Goal: Task Accomplishment & Management: Complete application form

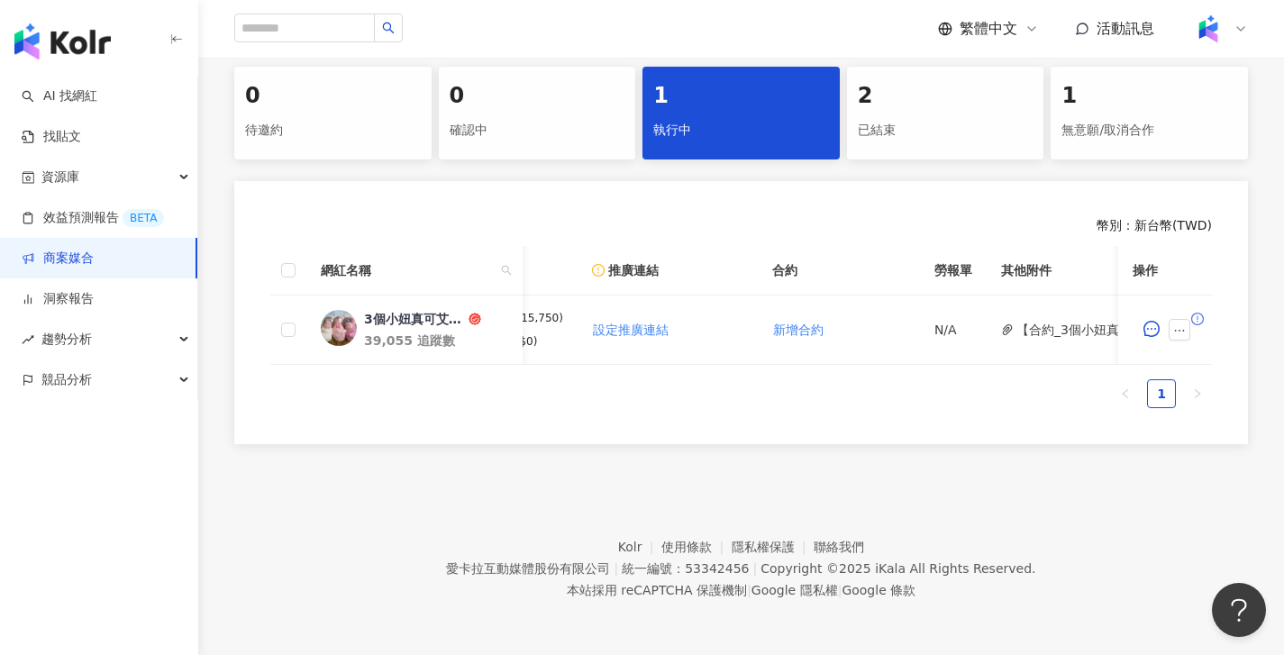
scroll to position [0, 450]
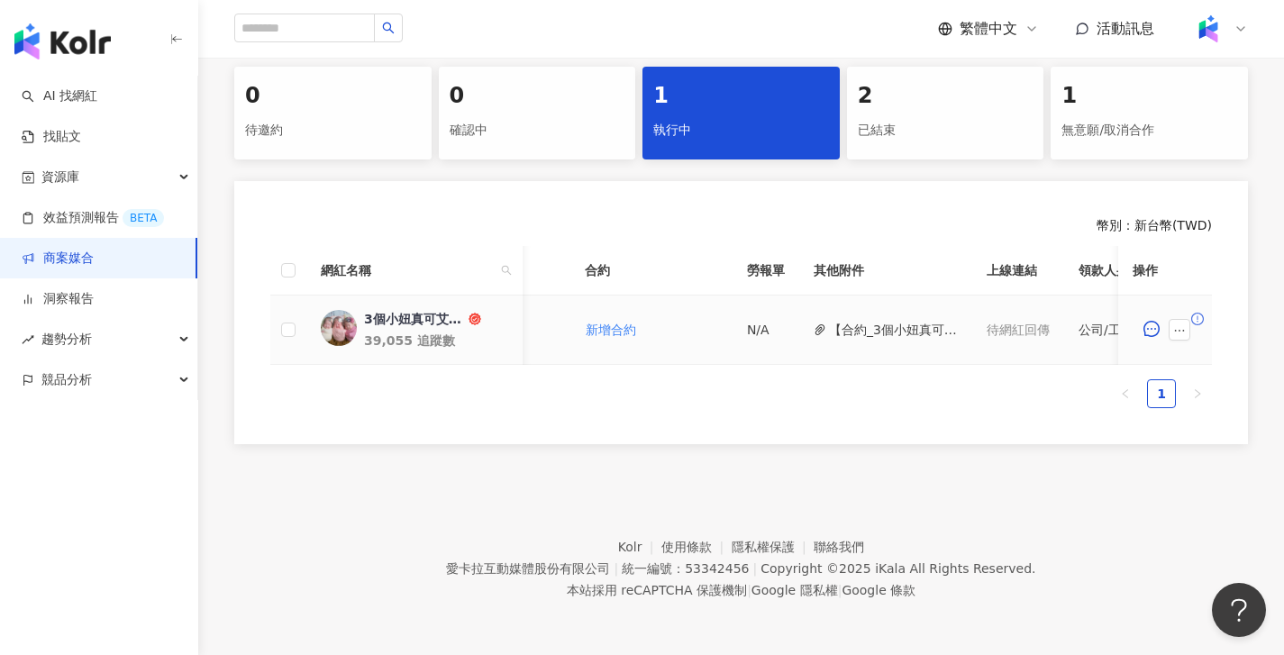
click at [915, 320] on button "【合約_3個小妞真可艾】PJ0001588 佳乳_福樂乳品組_鈣多多_202507_KOL圖文.pdf" at bounding box center [893, 330] width 129 height 20
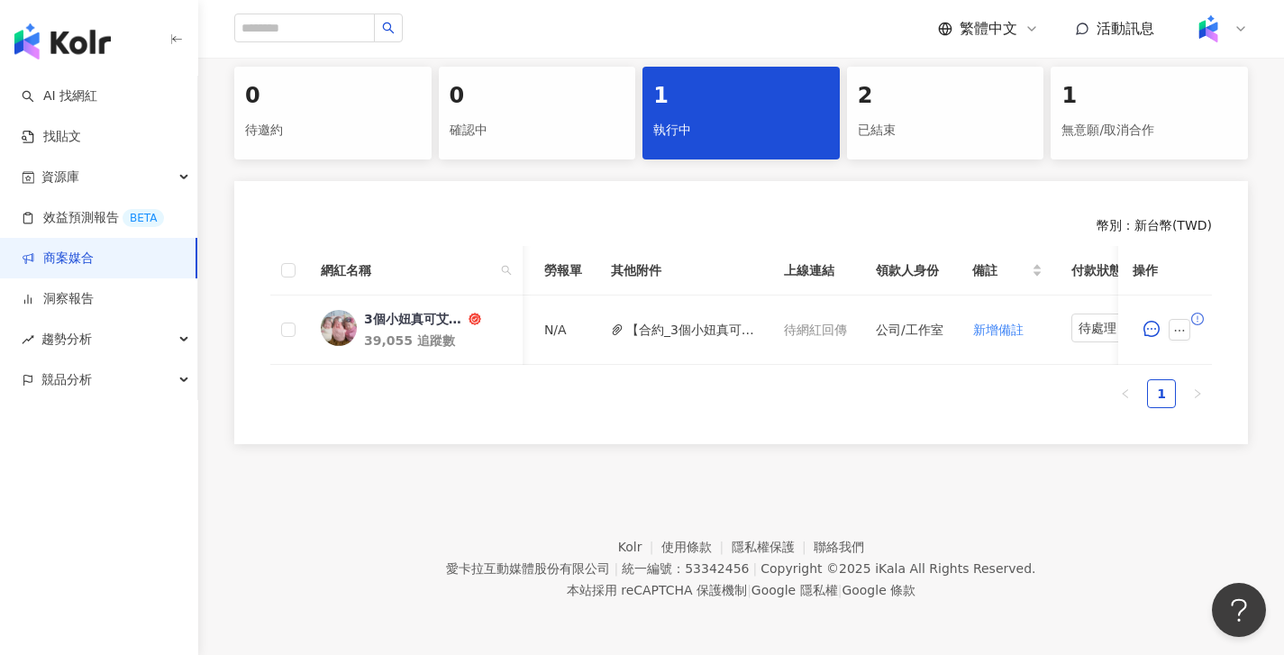
scroll to position [0, 727]
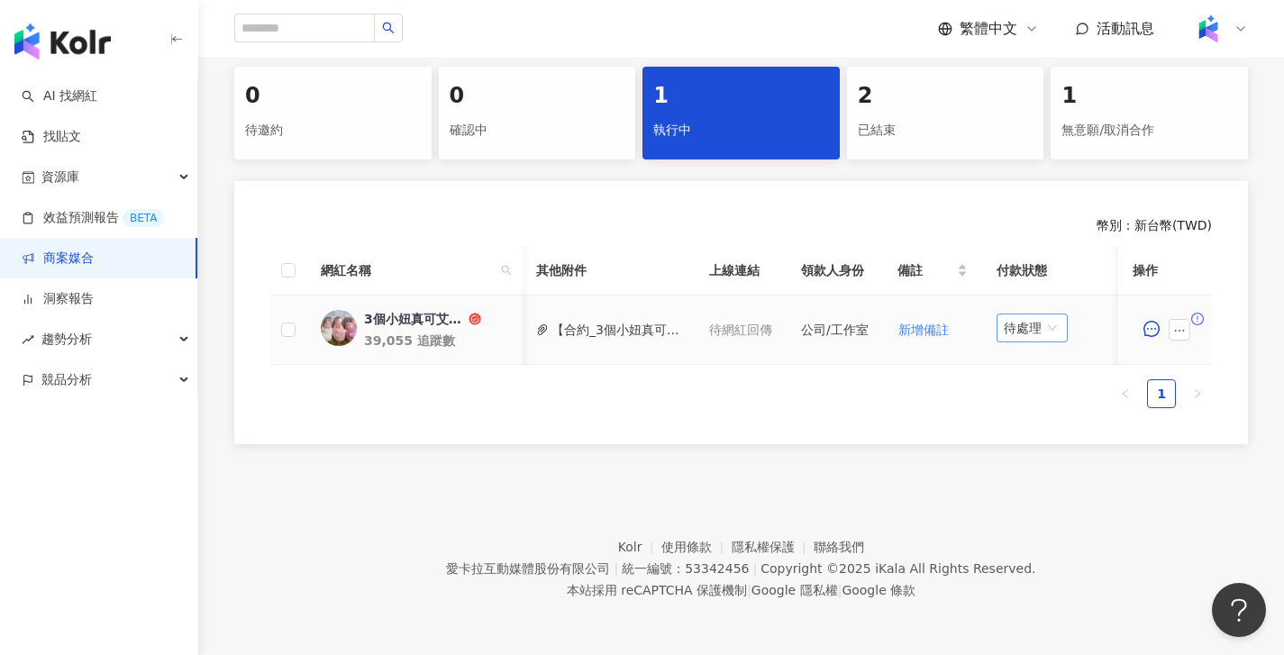
click at [1045, 321] on span "待處理" at bounding box center [1032, 327] width 57 height 27
click at [1036, 386] on div "處理中" at bounding box center [1031, 396] width 50 height 20
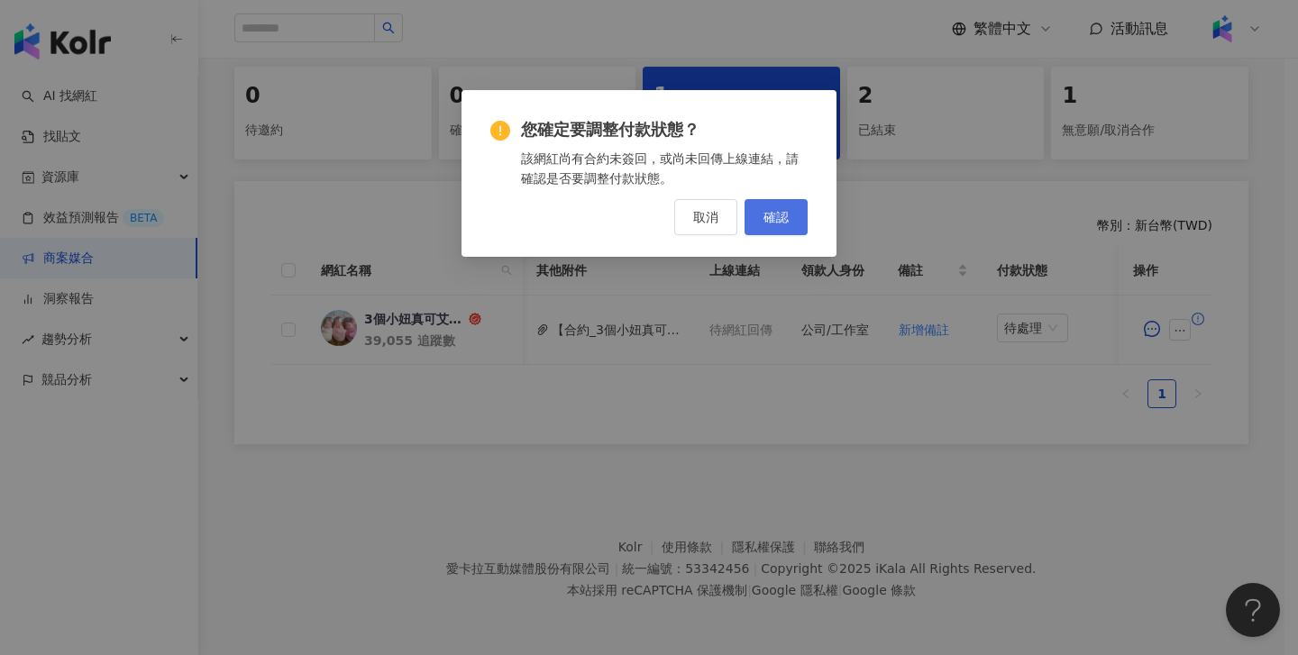
click at [790, 219] on button "確認" at bounding box center [775, 217] width 63 height 36
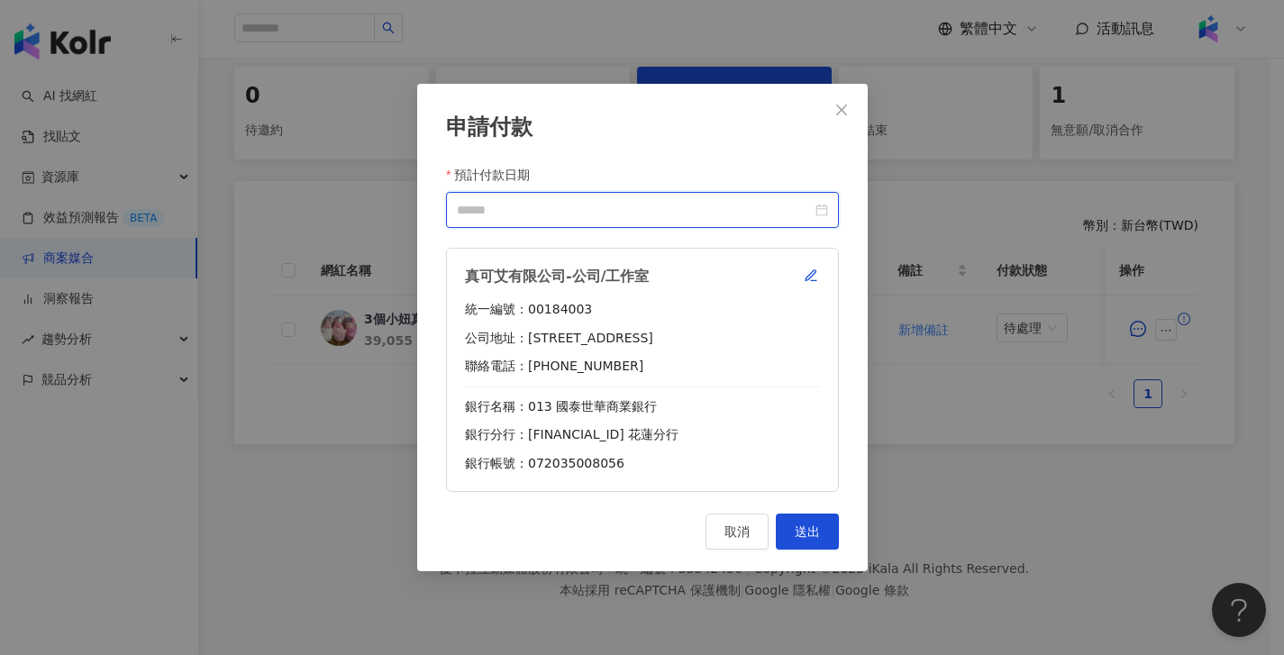
click at [673, 211] on input "預計付款日期" at bounding box center [634, 210] width 355 height 20
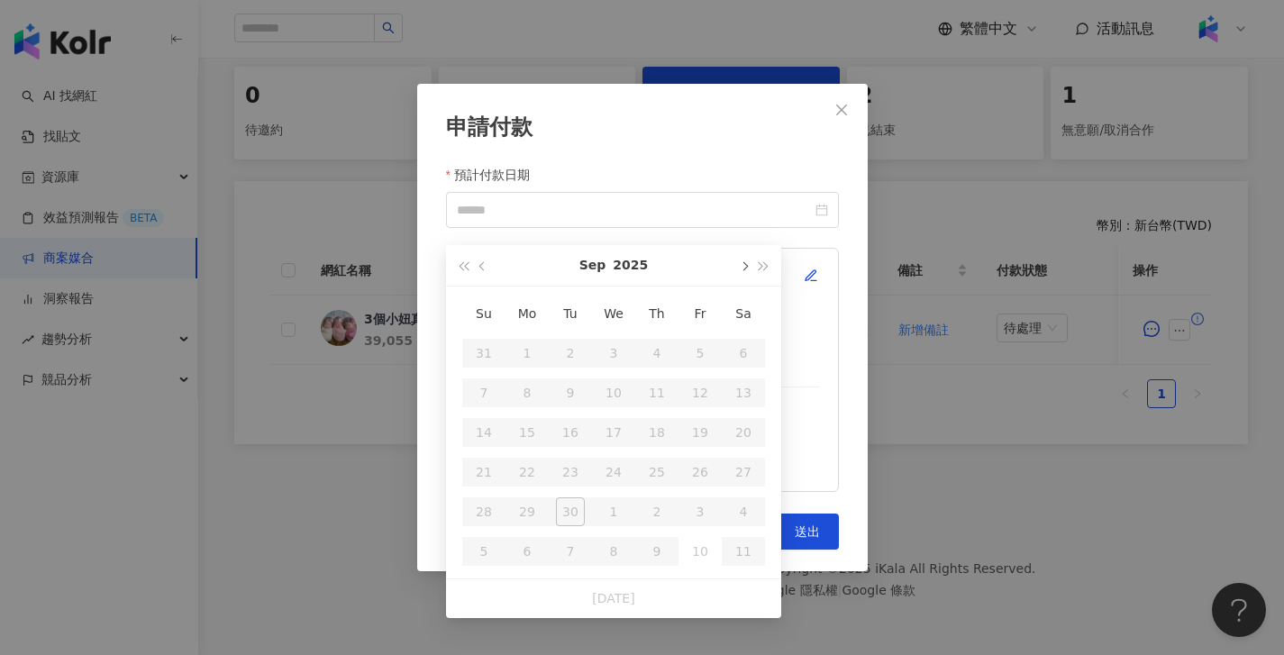
click at [734, 250] on button "button" at bounding box center [743, 265] width 20 height 41
click at [703, 357] on table "Su Mo Tu We Th Fr Sa 28 29 30 1 2 3 4 5 6 7 8 9 10 11 12 13 14 15 16 17 18 19 2…" at bounding box center [613, 433] width 303 height 278
type input "**********"
click at [702, 378] on div "10" at bounding box center [700, 392] width 29 height 29
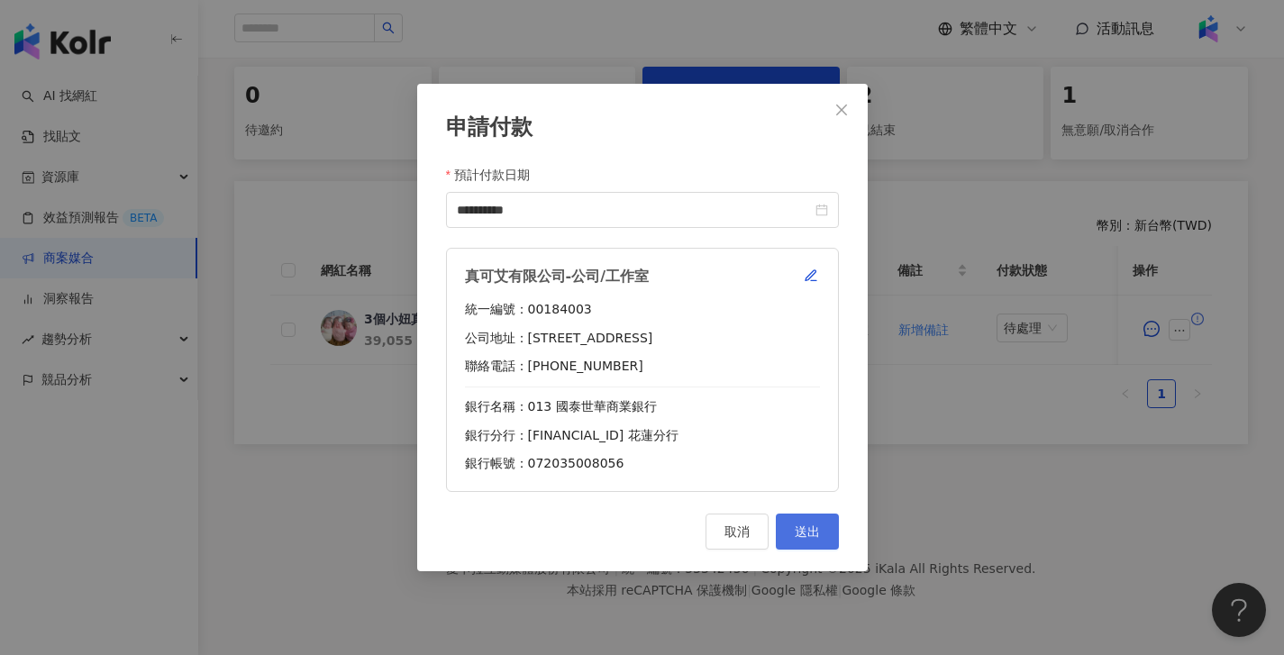
click at [807, 524] on span "送出" at bounding box center [807, 531] width 25 height 14
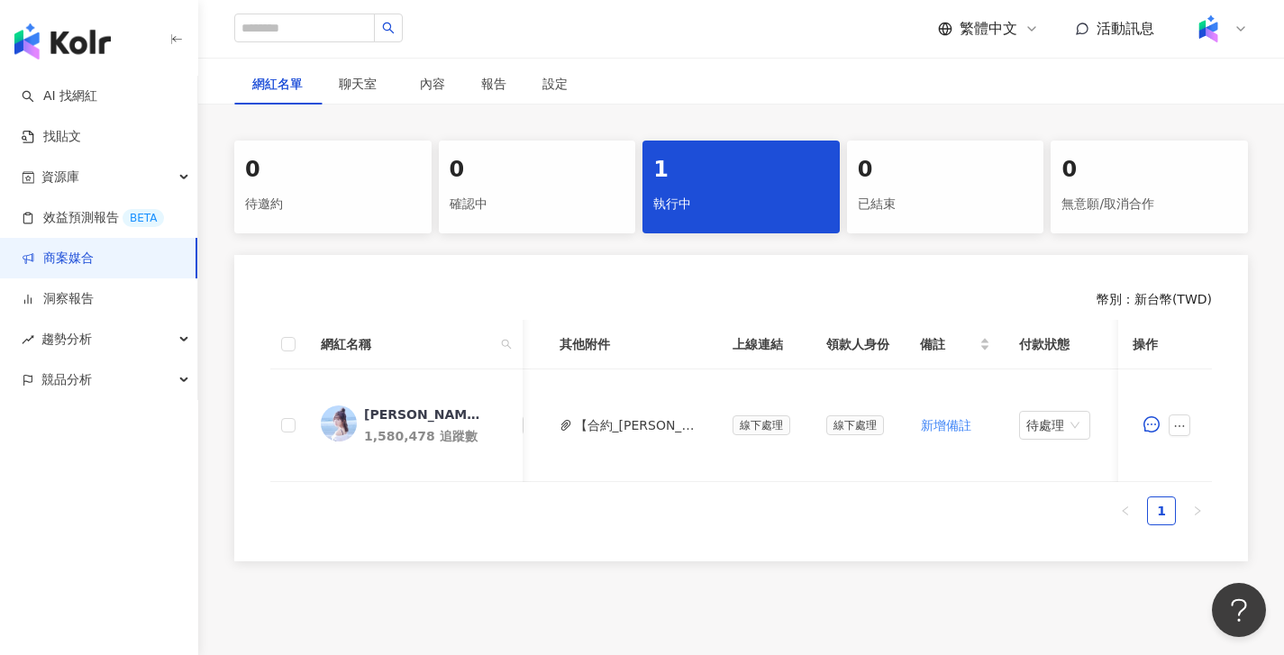
scroll to position [0, 767]
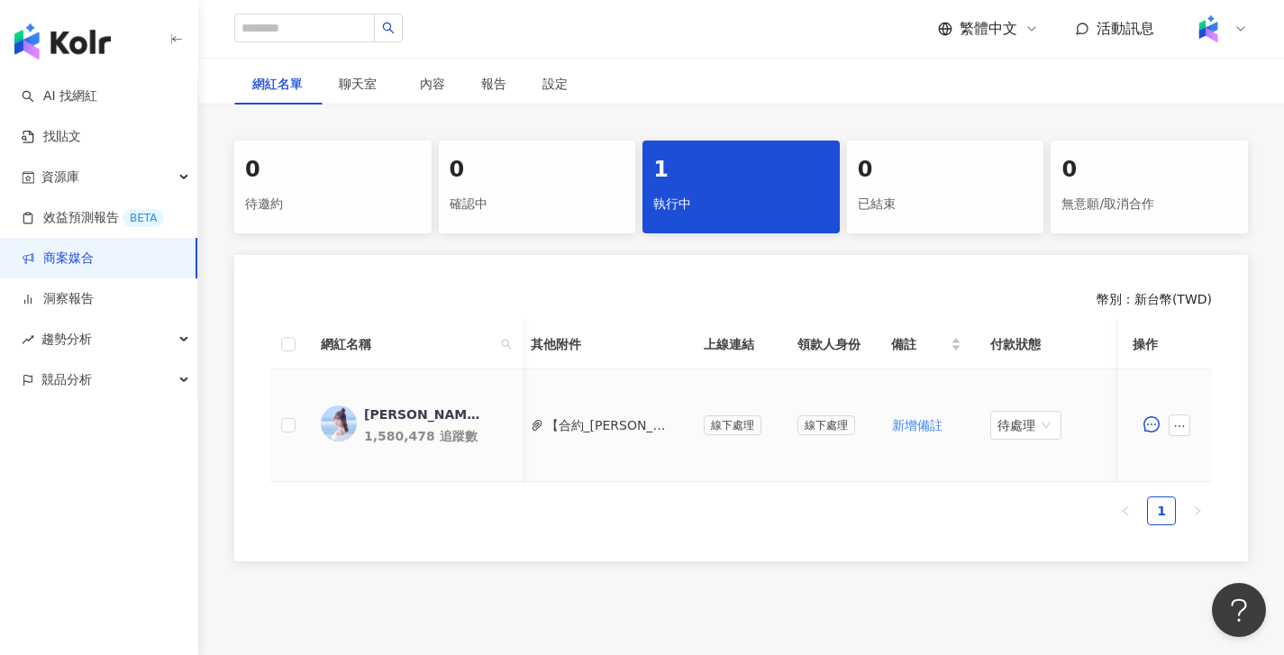
click at [635, 426] on button "【合約_簡廷芮】PJ0001548 雀巢_惠氏啟賦_KONO新品_2025Q3_KOL合作.pdf" at bounding box center [610, 425] width 129 height 20
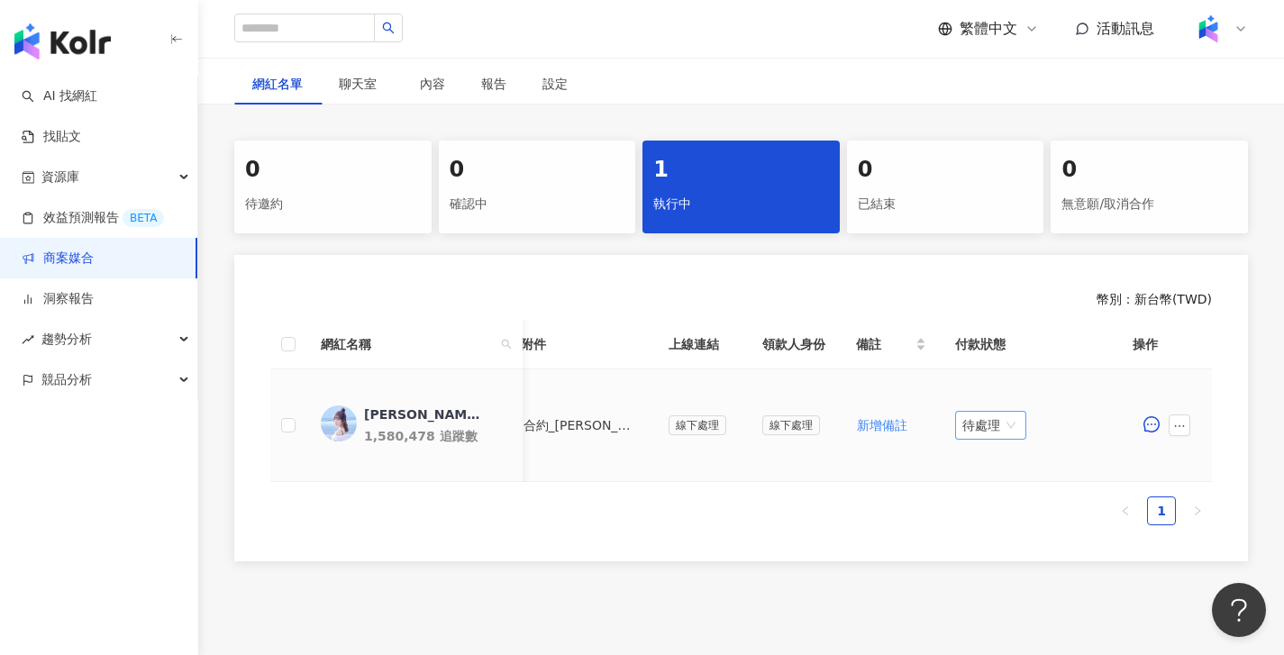
click at [987, 416] on span "待處理" at bounding box center [990, 425] width 57 height 27
click at [988, 495] on div "處理中" at bounding box center [992, 493] width 50 height 20
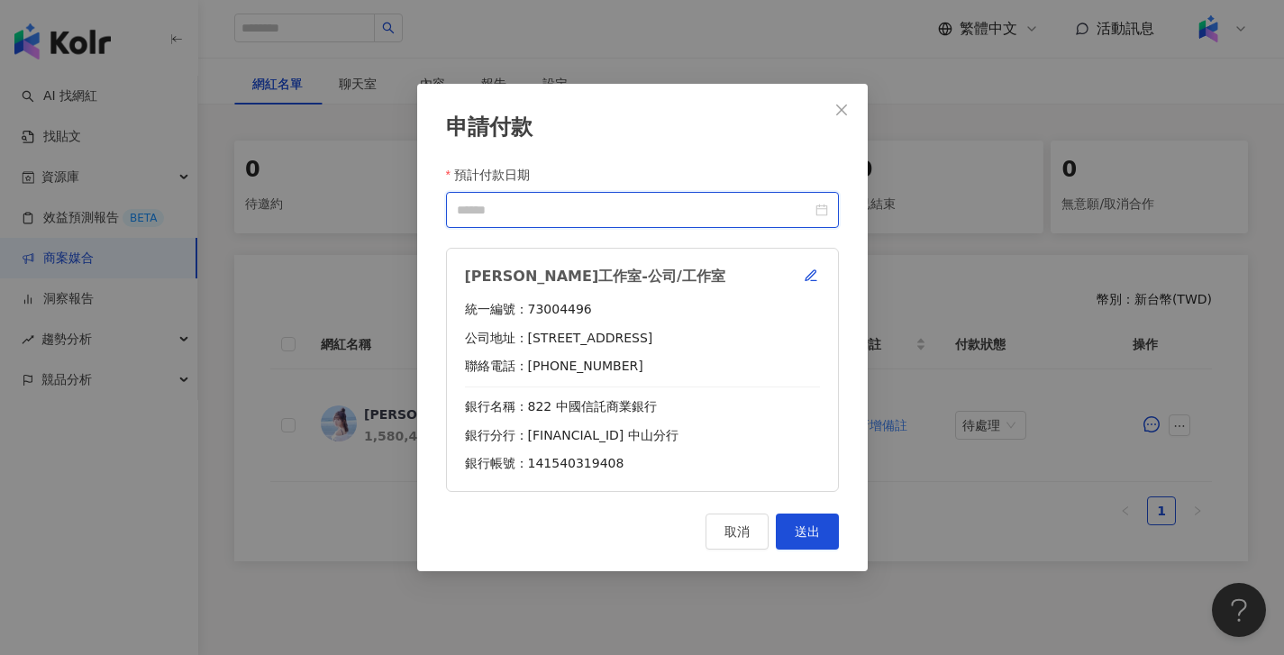
click at [696, 214] on input "預計付款日期" at bounding box center [634, 210] width 355 height 20
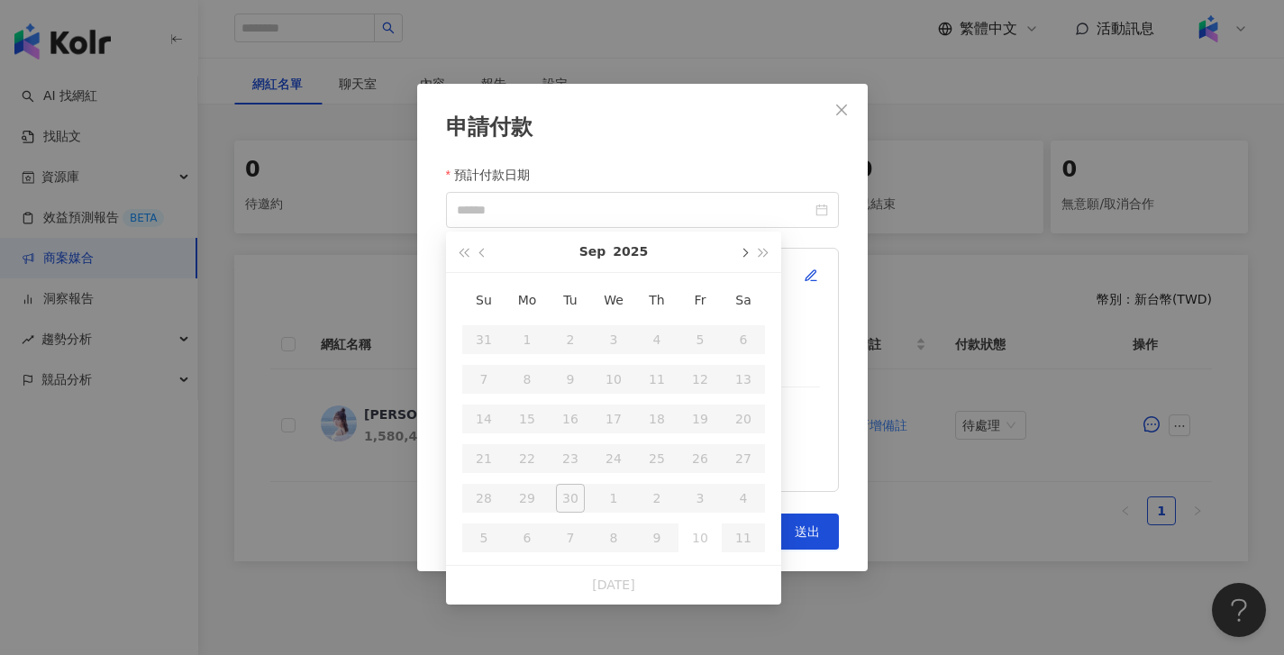
click at [735, 260] on button "button" at bounding box center [743, 252] width 20 height 41
type input "**********"
click at [697, 444] on div "24" at bounding box center [700, 458] width 29 height 29
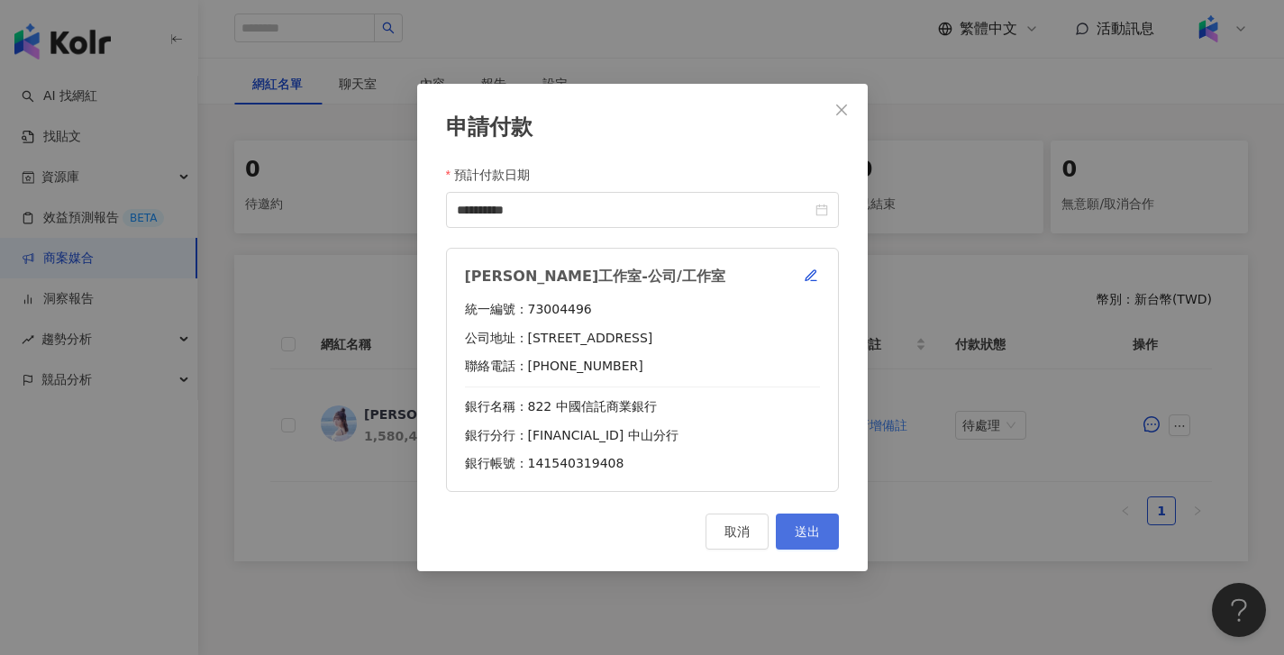
click at [815, 534] on span "送出" at bounding box center [807, 531] width 25 height 14
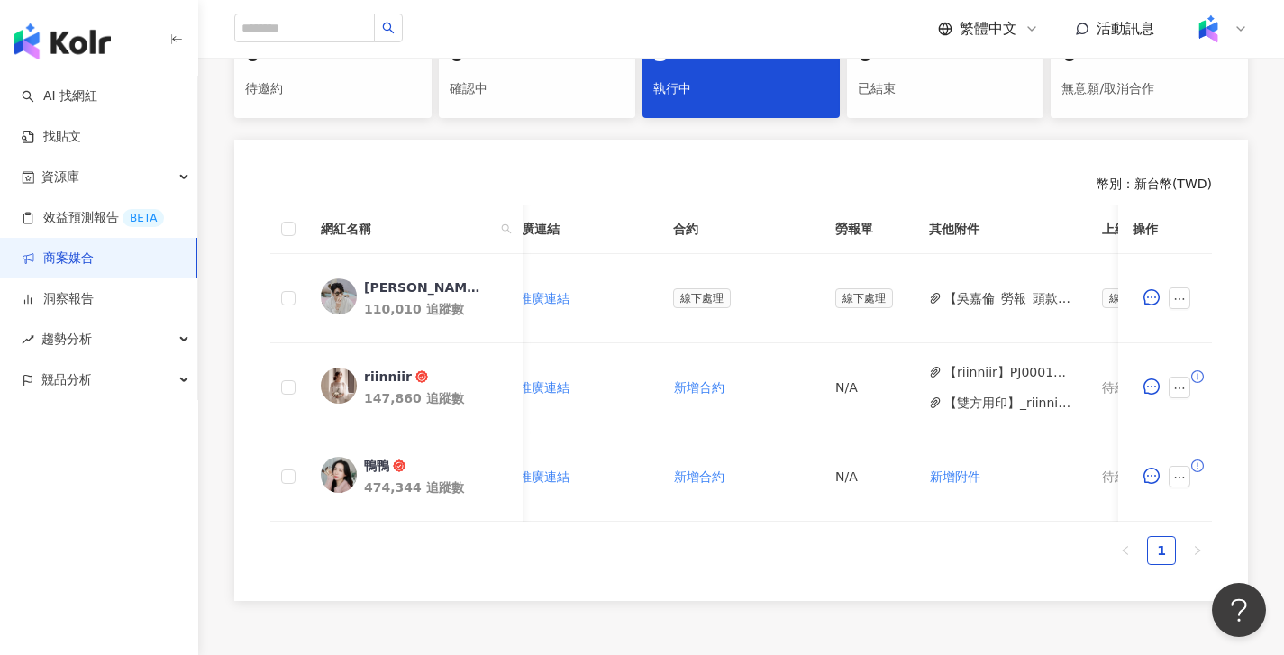
scroll to position [0, 684]
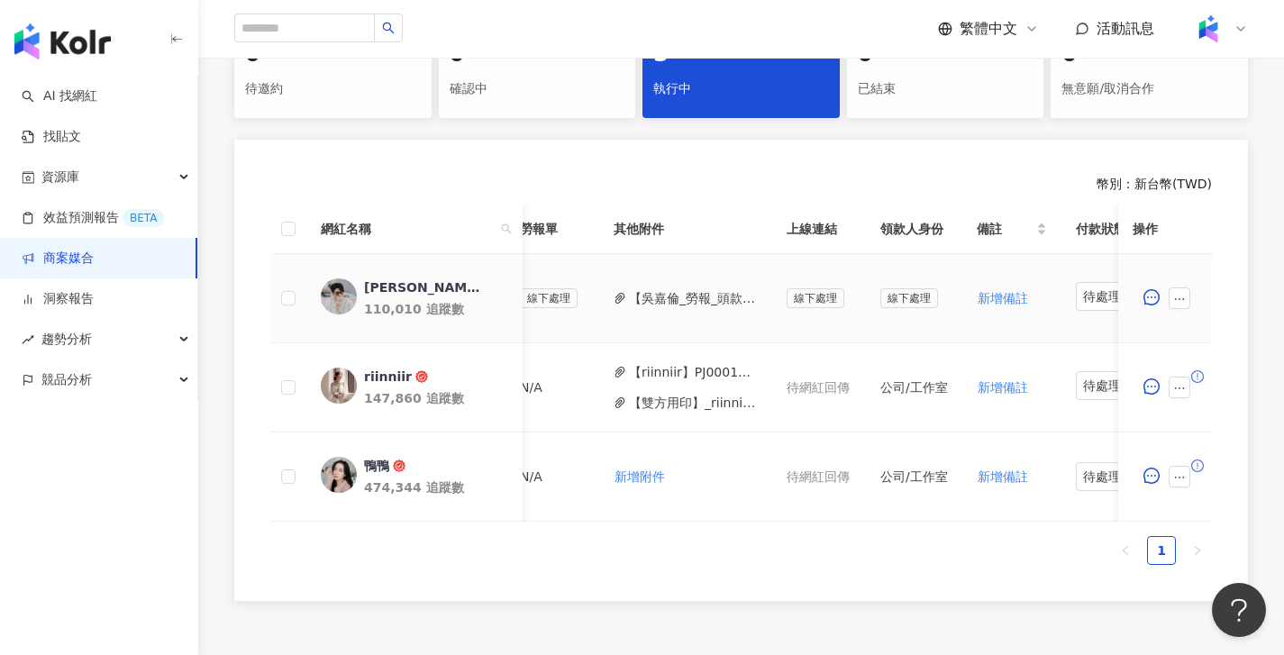
click at [674, 294] on button "【吳嘉倫_勞報_頭款】PJ0001663 愛家概念_AJ2_Combo沙發_KOL合作 (1).pdf" at bounding box center [693, 298] width 129 height 20
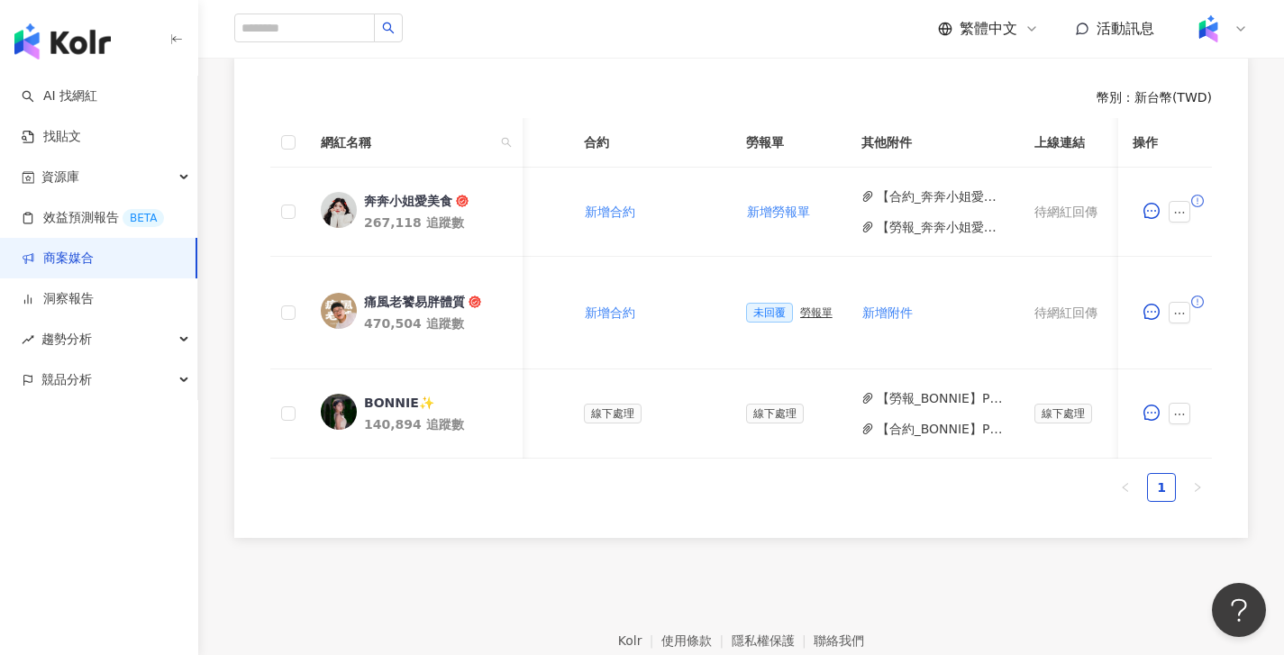
scroll to position [0, 559]
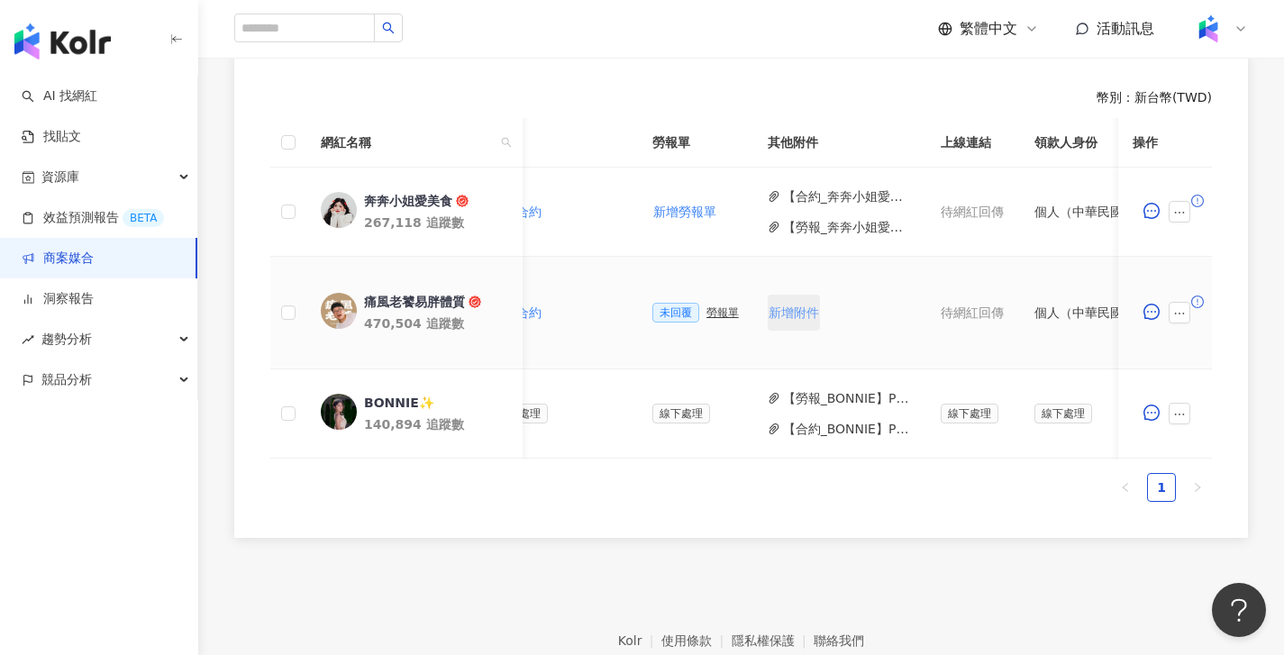
click at [801, 314] on span "新增附件" at bounding box center [794, 312] width 50 height 14
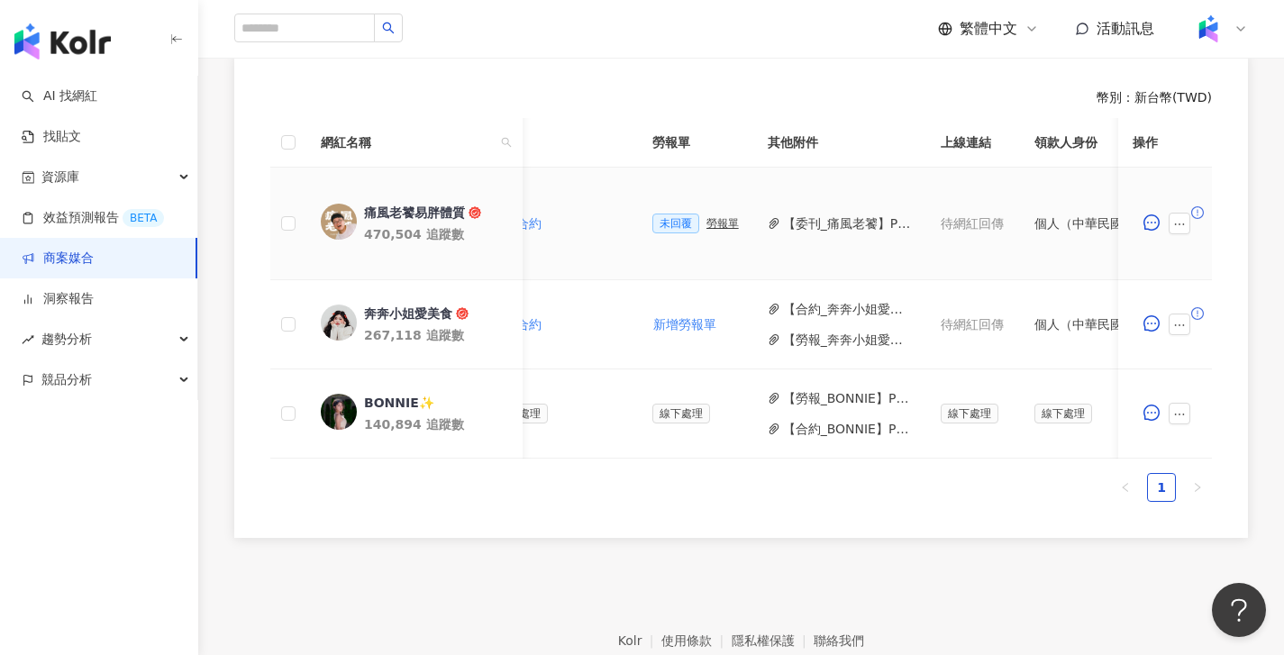
click at [721, 221] on div "勞報單" at bounding box center [722, 223] width 32 height 13
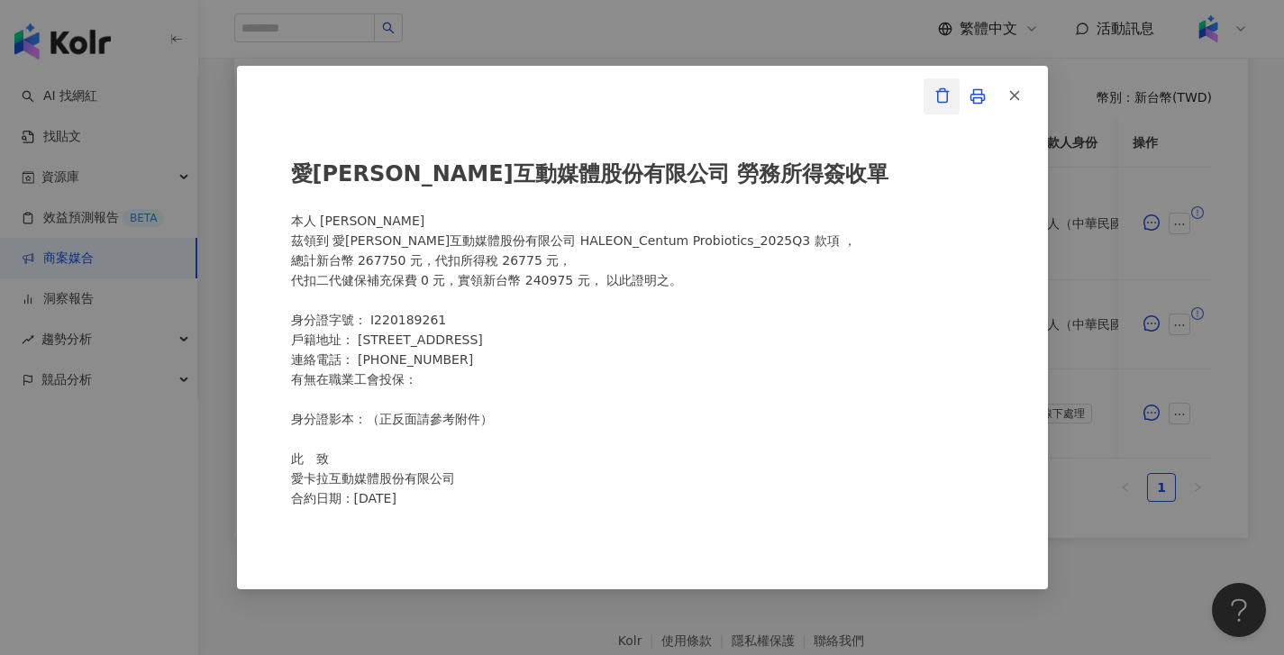
click at [948, 97] on icon "button" at bounding box center [942, 95] width 16 height 16
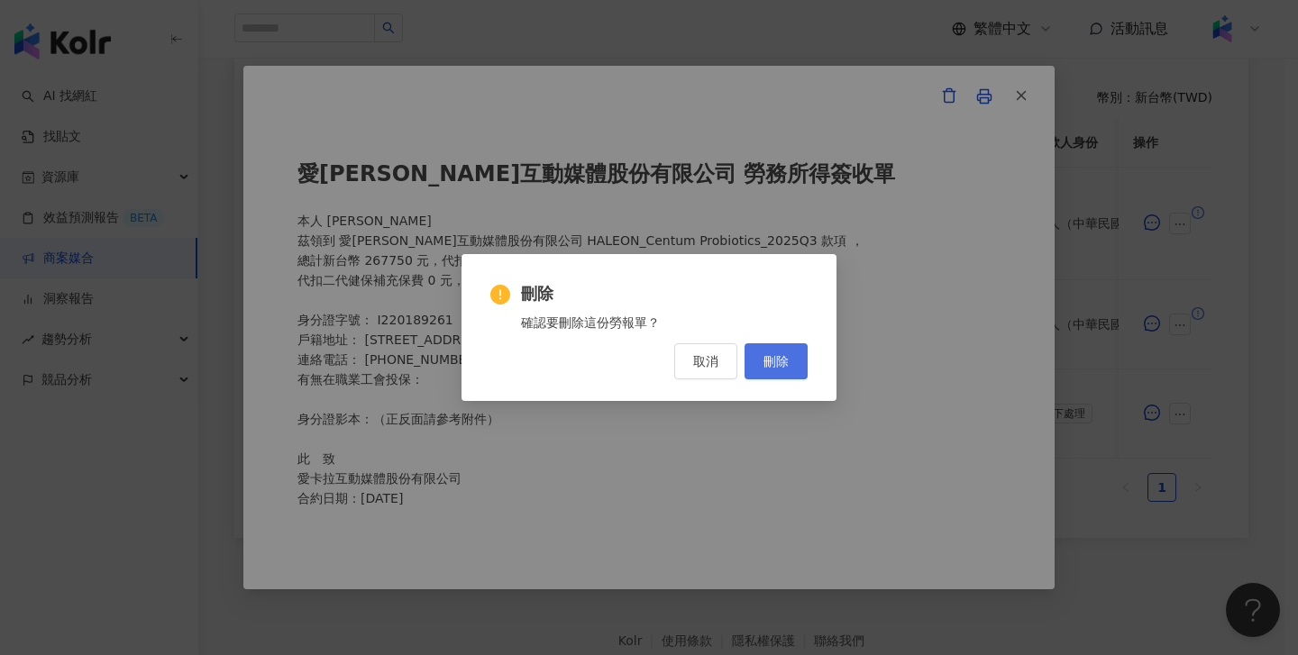
click at [799, 376] on button "刪除" at bounding box center [775, 361] width 63 height 36
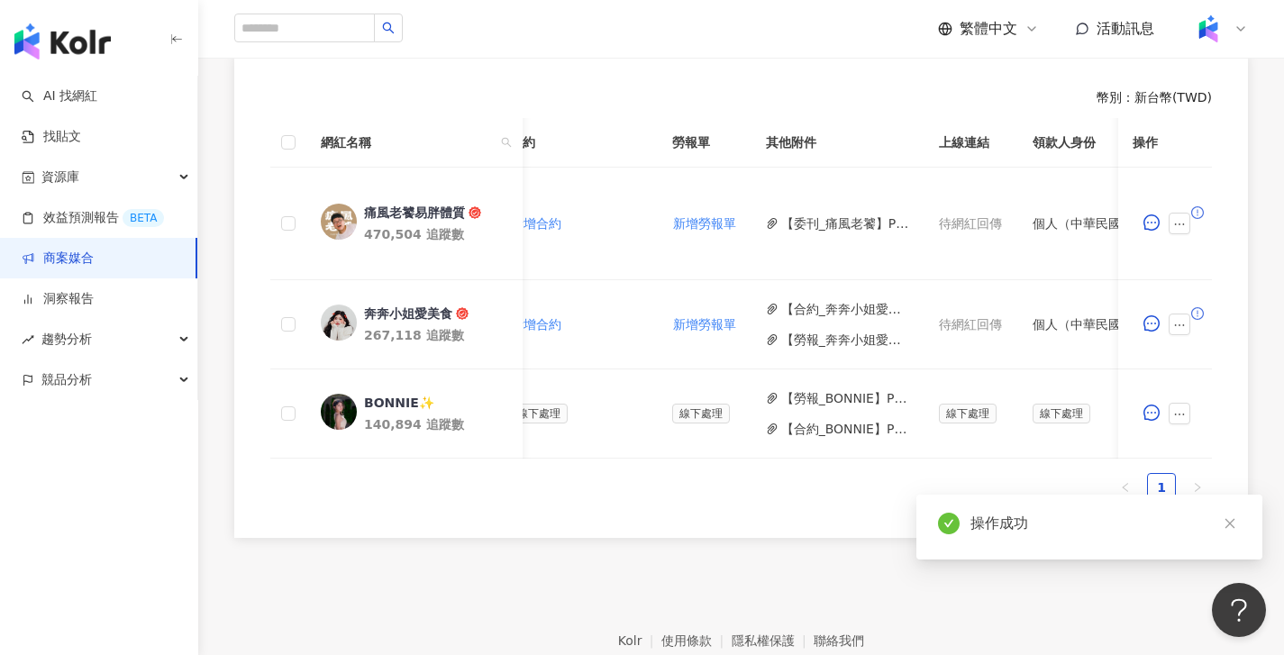
scroll to position [0, 0]
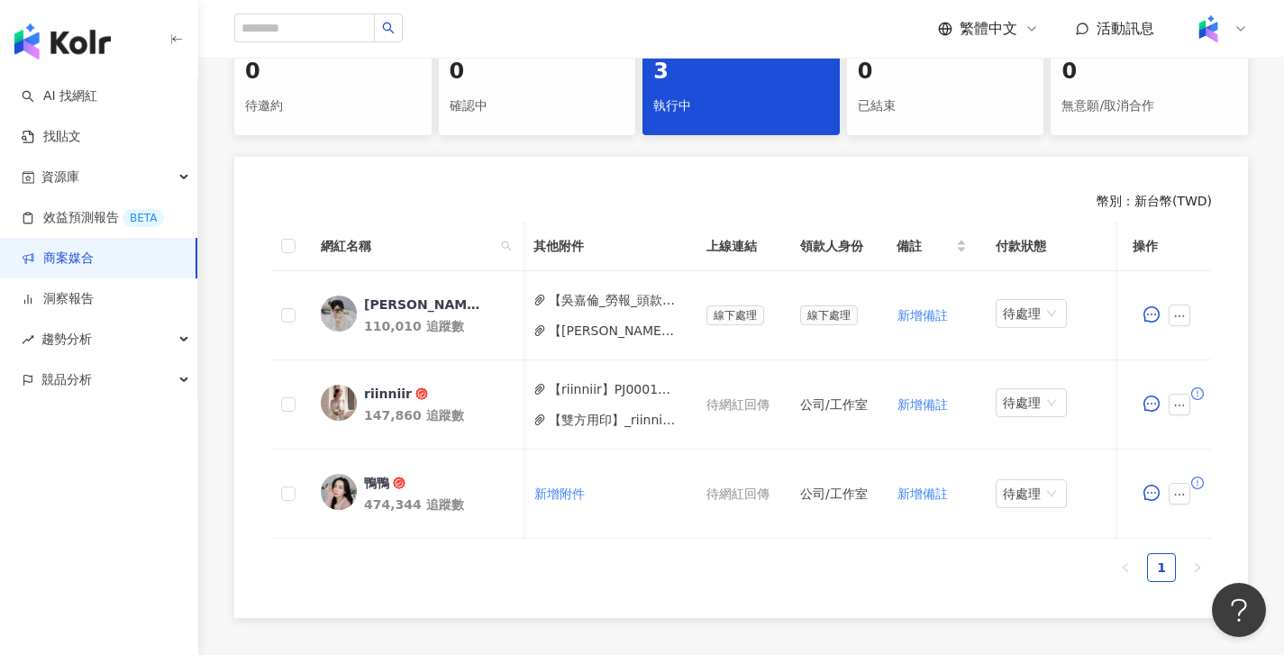
scroll to position [472, 0]
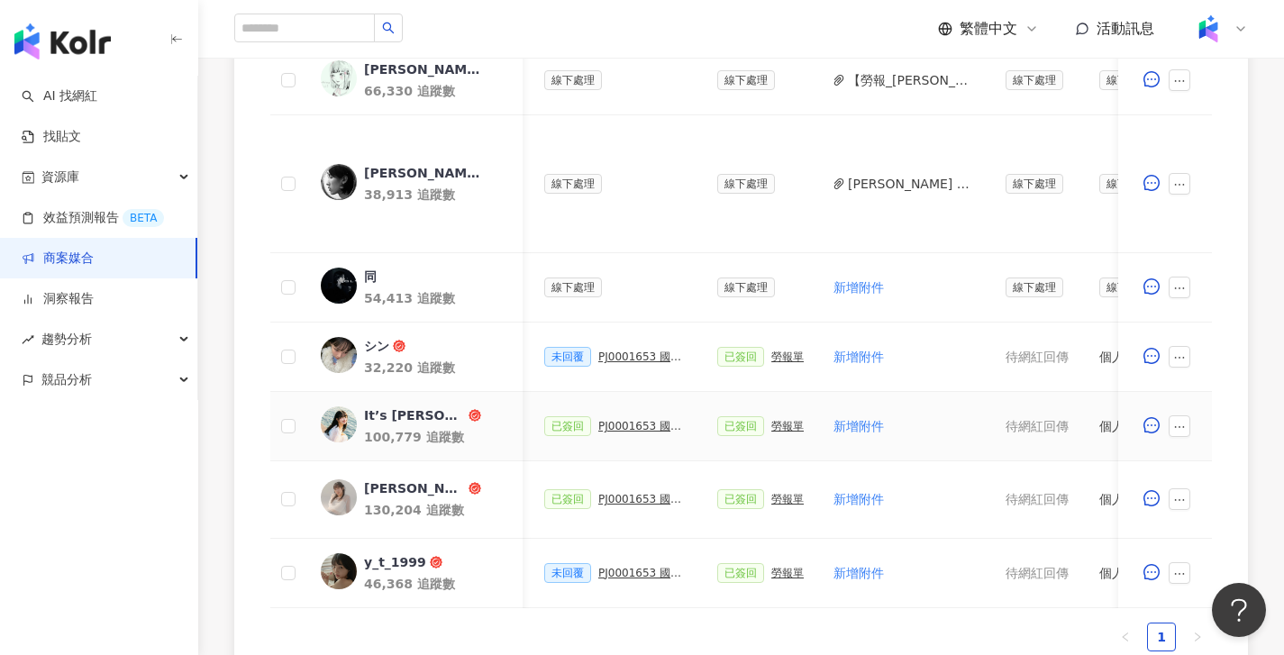
scroll to position [390, 0]
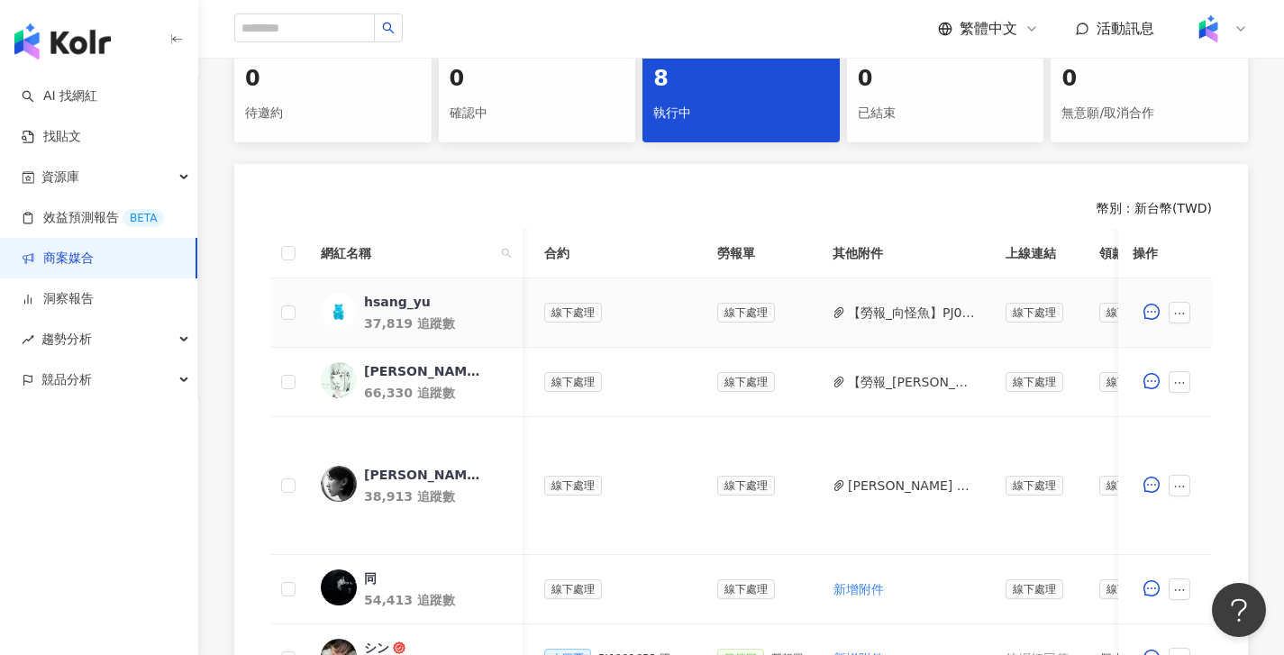
click at [405, 304] on div "hsang_yu" at bounding box center [397, 302] width 67 height 18
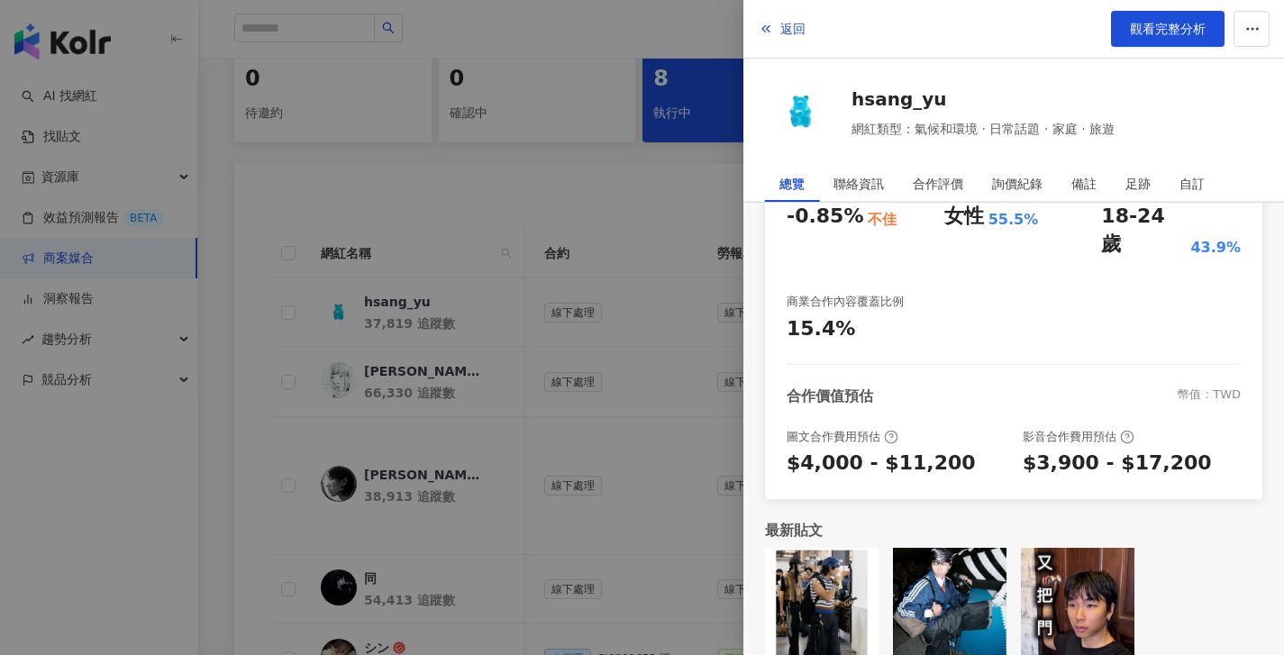
scroll to position [0, 0]
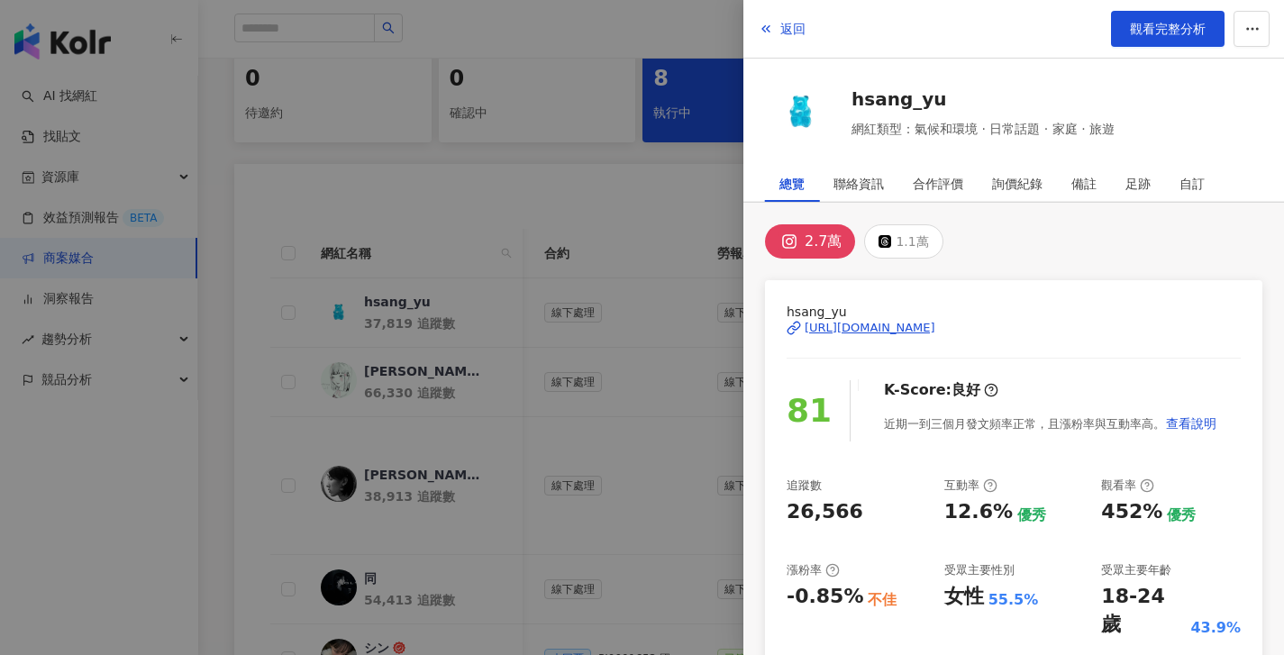
click at [557, 185] on div at bounding box center [642, 327] width 1284 height 655
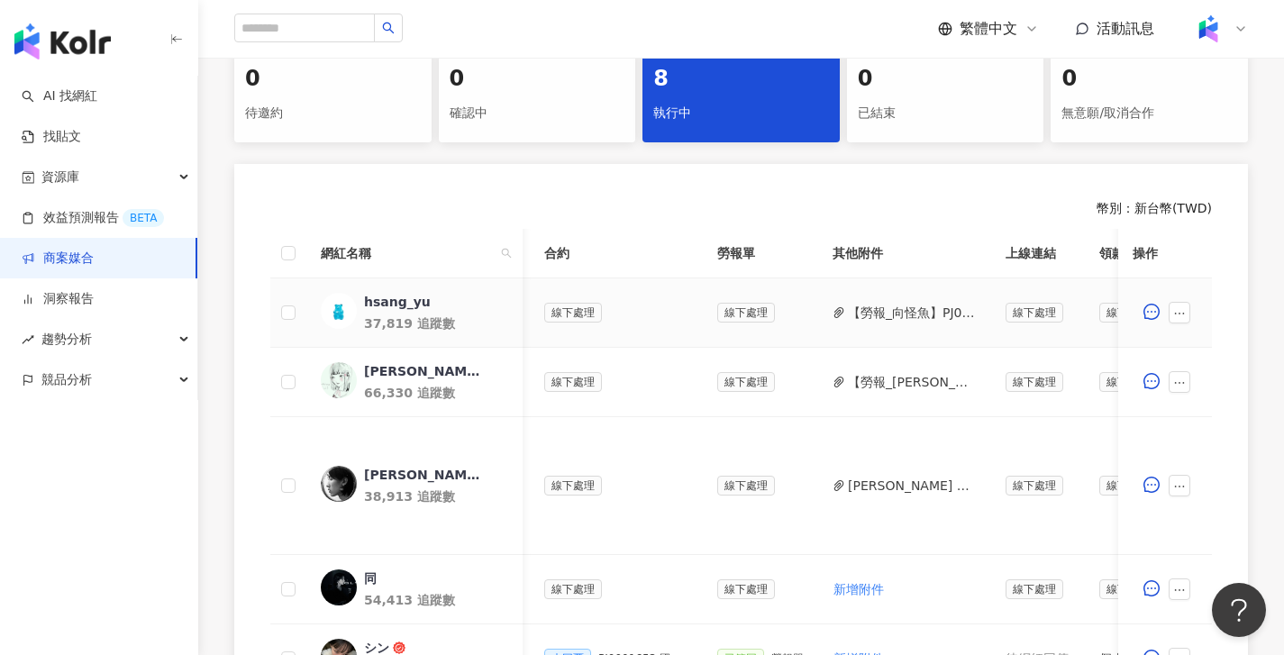
click at [941, 311] on button "【勞報_向怪魚】PJ0001653 國祥貿易Nikon_202508.pdf" at bounding box center [912, 313] width 129 height 20
click at [1172, 309] on button "button" at bounding box center [1180, 313] width 22 height 22
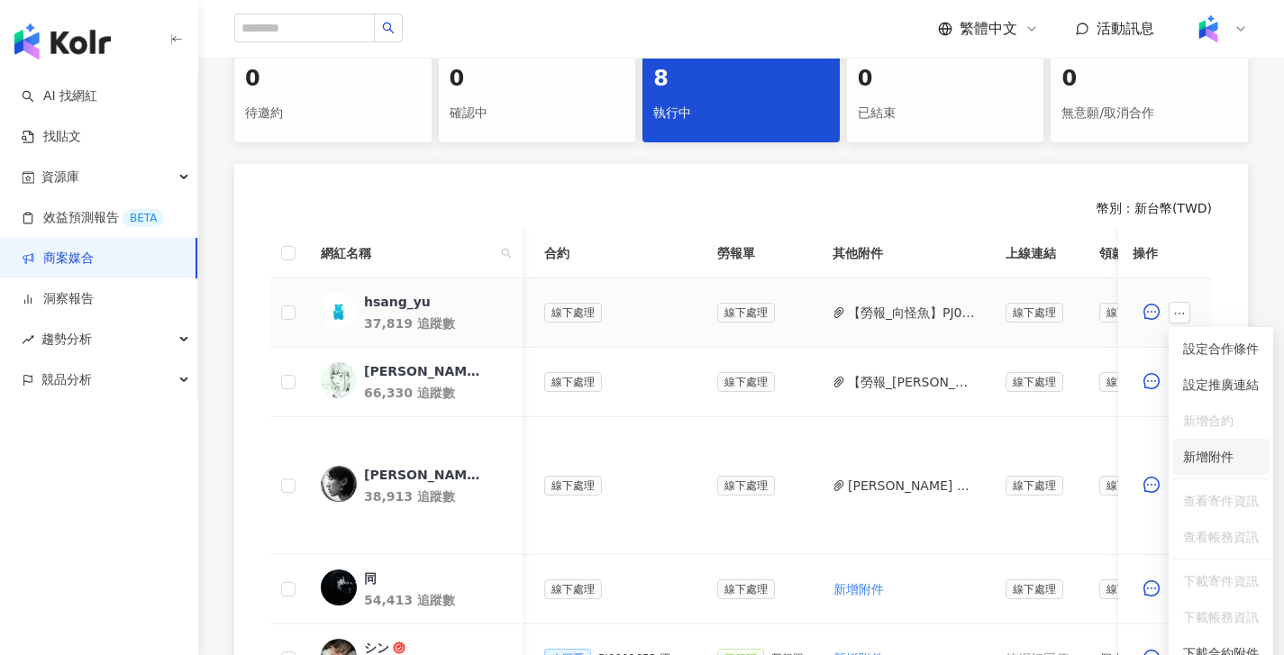
click at [1221, 450] on span "新增附件" at bounding box center [1208, 457] width 50 height 14
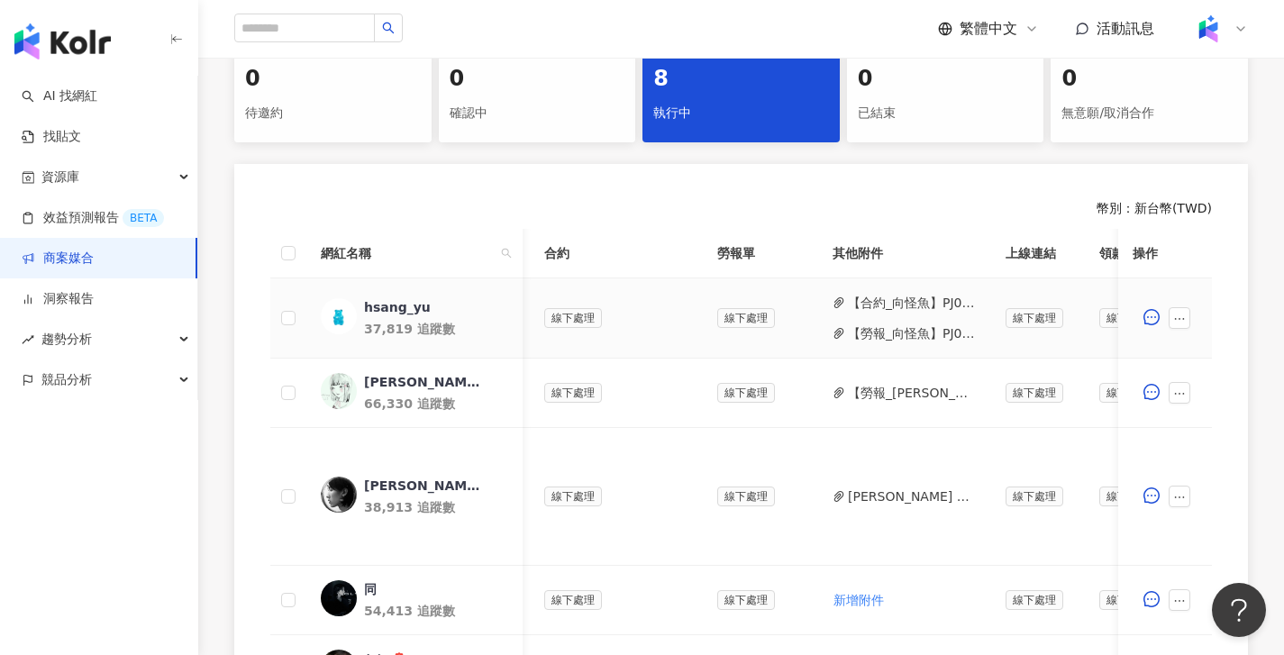
click at [920, 304] on button "【合約_向怪魚】PJ0001653 國祥貿易Nikon_202508_KOL.pdf" at bounding box center [912, 303] width 129 height 20
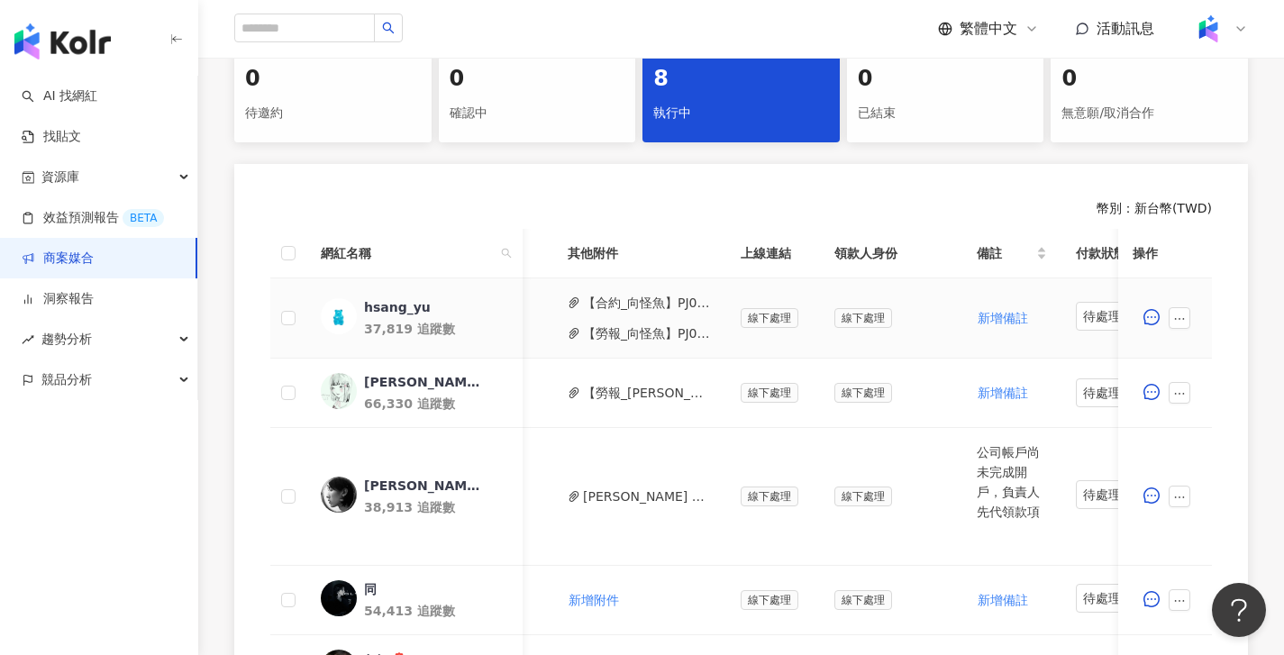
scroll to position [0, 884]
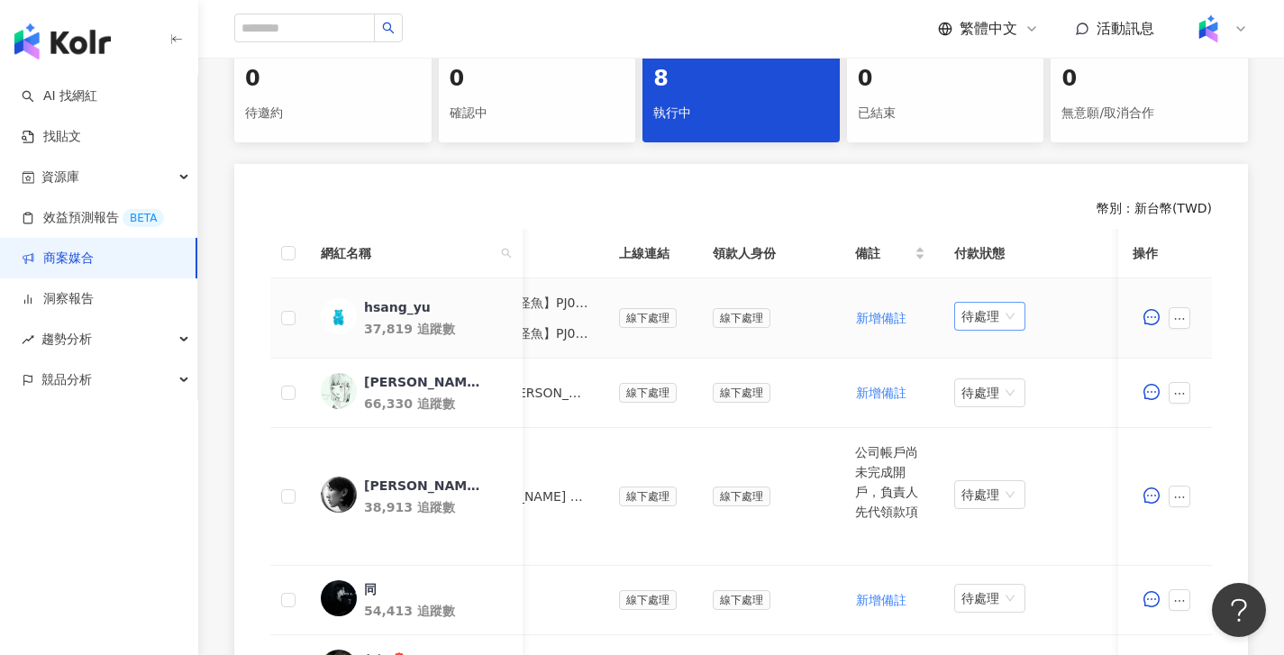
click at [994, 316] on span "待處理" at bounding box center [989, 316] width 57 height 27
click at [996, 389] on div "處理中" at bounding box center [992, 384] width 50 height 20
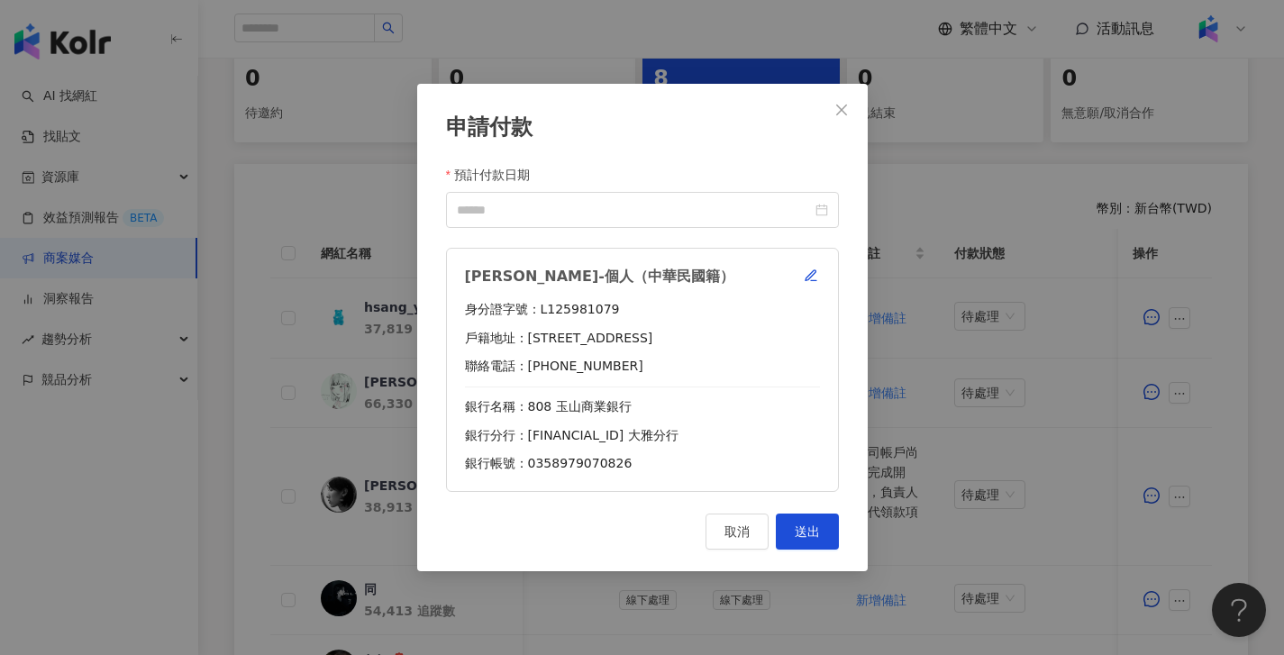
click at [722, 228] on form "預計付款日期 向冠瑜-個人（中華民國籍） 身分證字號：L125981079 戶籍地址：台中市大雅區二和里23鄰雅環路一段300巷25號 聯絡電話：092031…" at bounding box center [642, 328] width 393 height 327
click at [828, 187] on div "預計付款日期" at bounding box center [642, 178] width 393 height 27
click at [754, 200] on input "預計付款日期" at bounding box center [634, 210] width 355 height 20
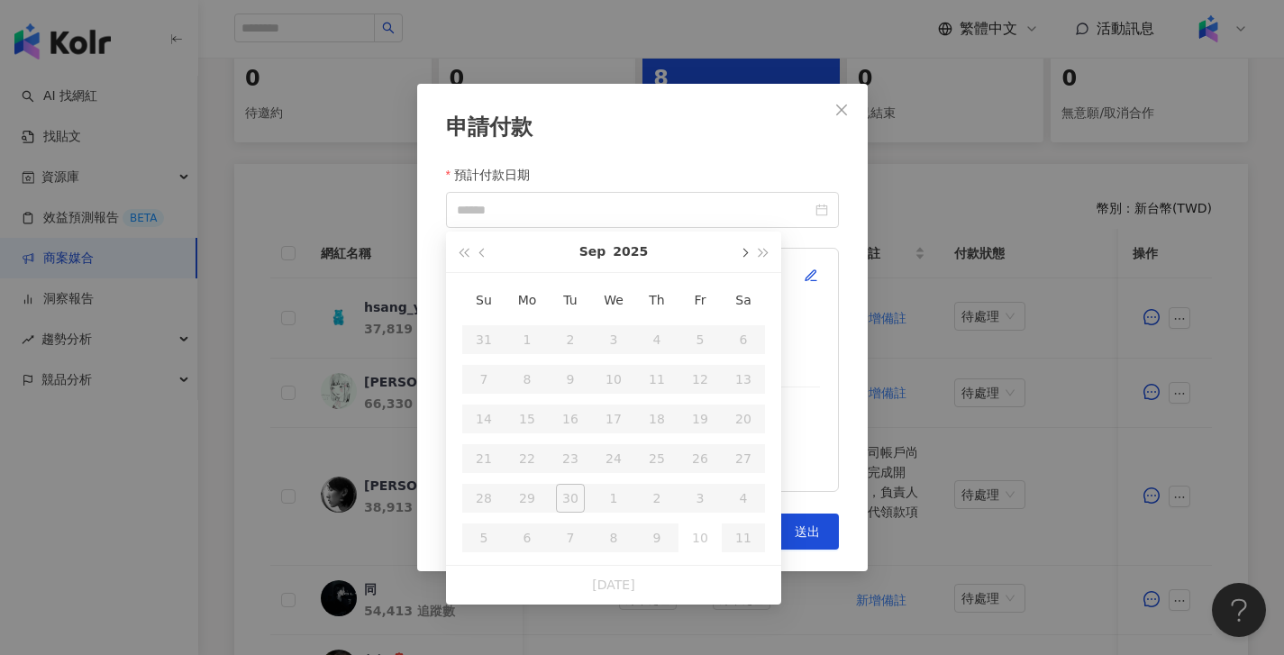
click at [740, 249] on button "button" at bounding box center [743, 252] width 20 height 41
type input "**********"
click at [537, 502] on div "24" at bounding box center [527, 498] width 29 height 29
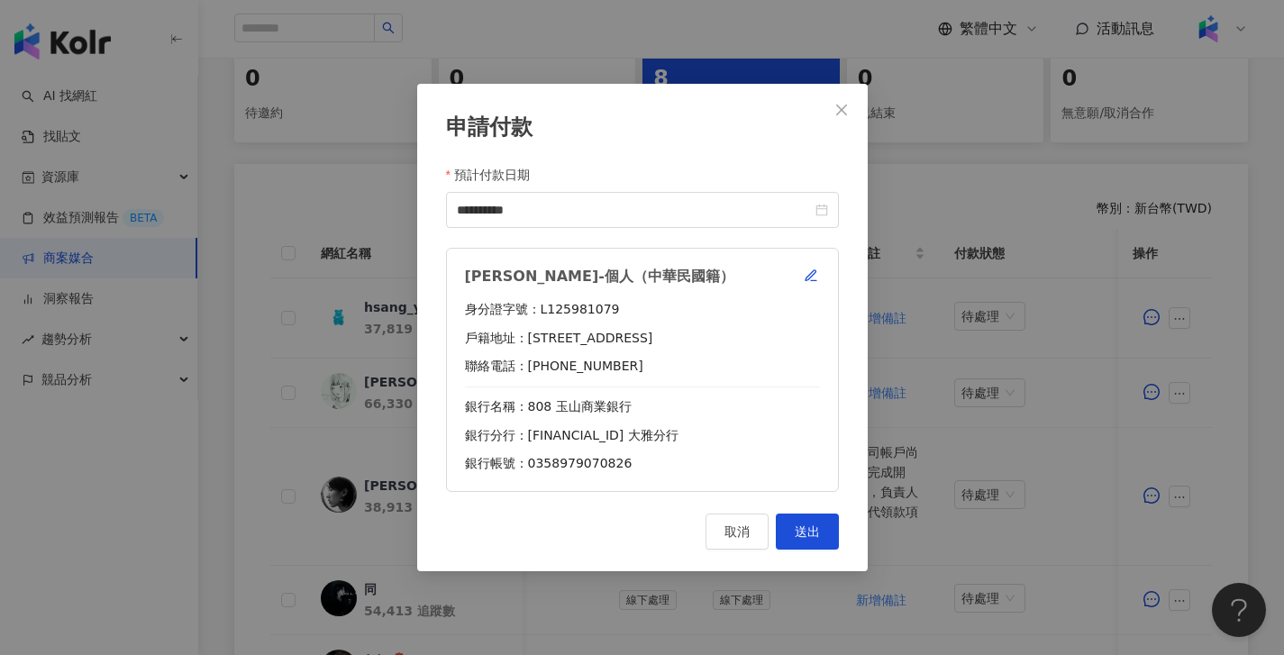
click at [837, 511] on div "**********" at bounding box center [642, 327] width 451 height 487
click at [832, 521] on button "送出" at bounding box center [807, 532] width 63 height 36
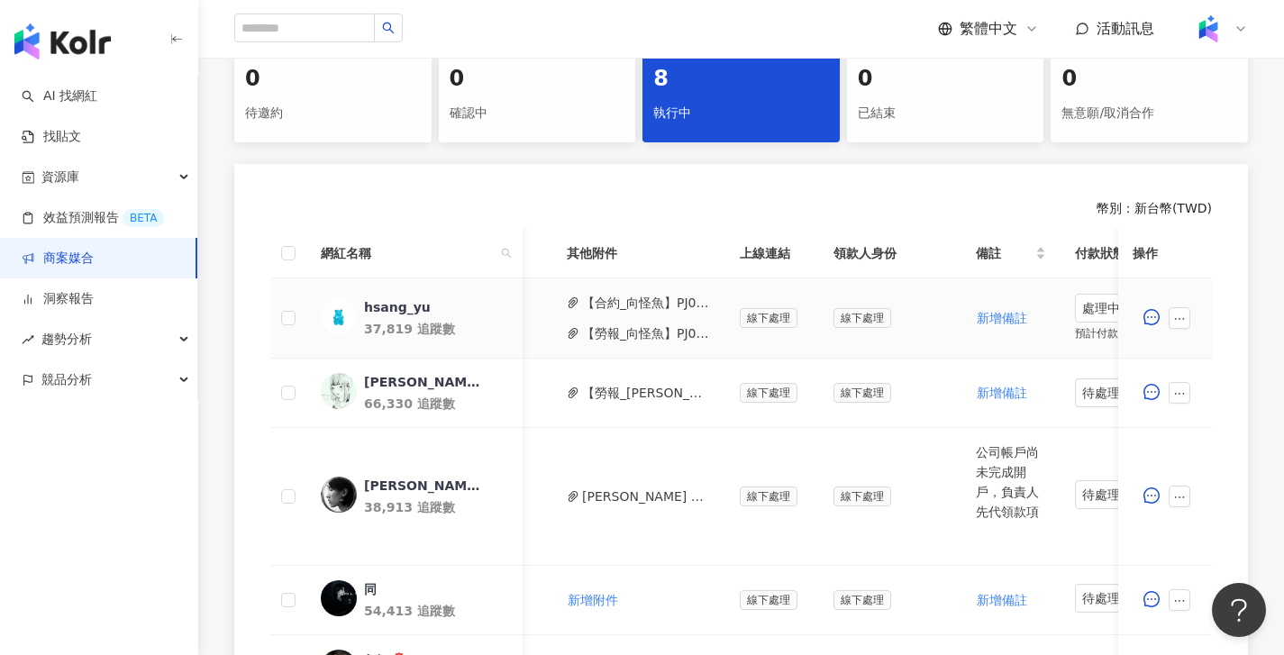
scroll to position [0, 752]
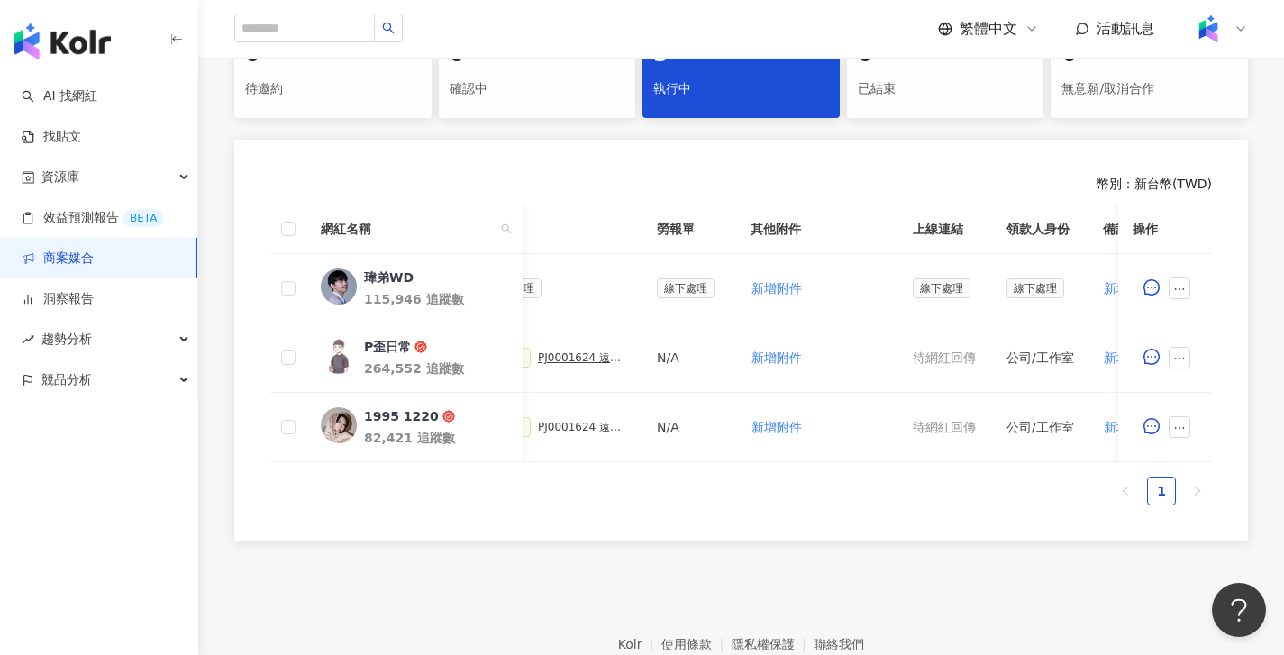
scroll to position [0, 561]
click at [794, 294] on button "新增附件" at bounding box center [773, 288] width 52 height 36
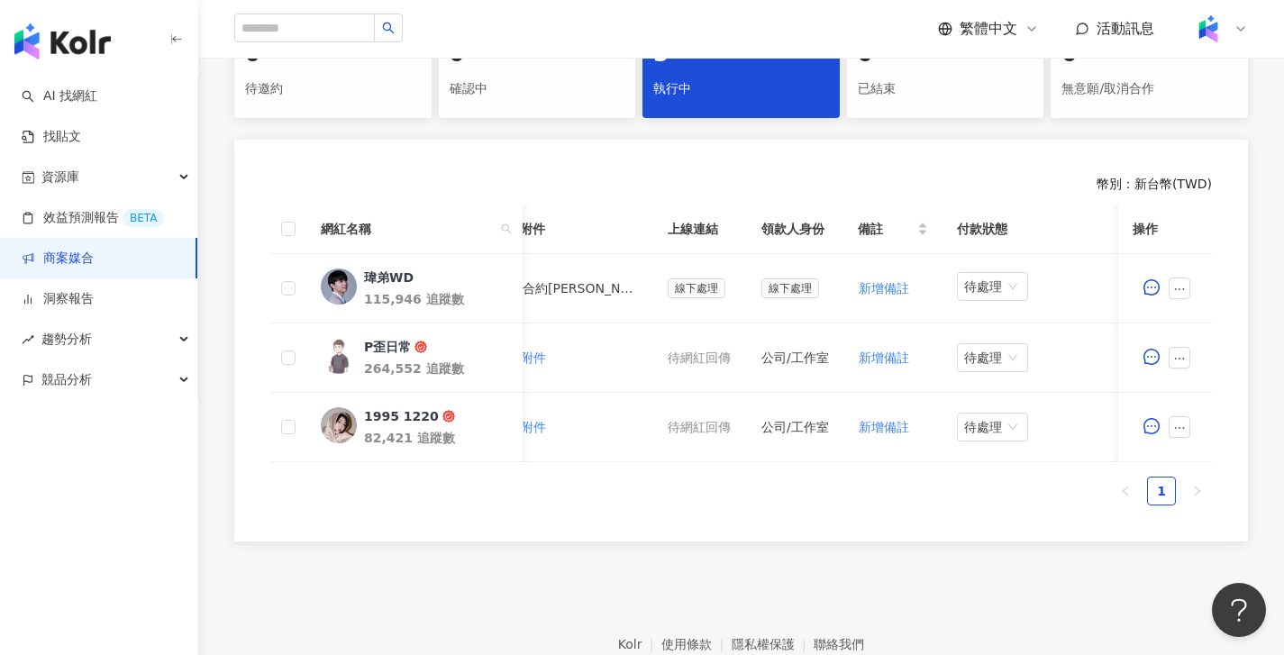
scroll to position [0, 156]
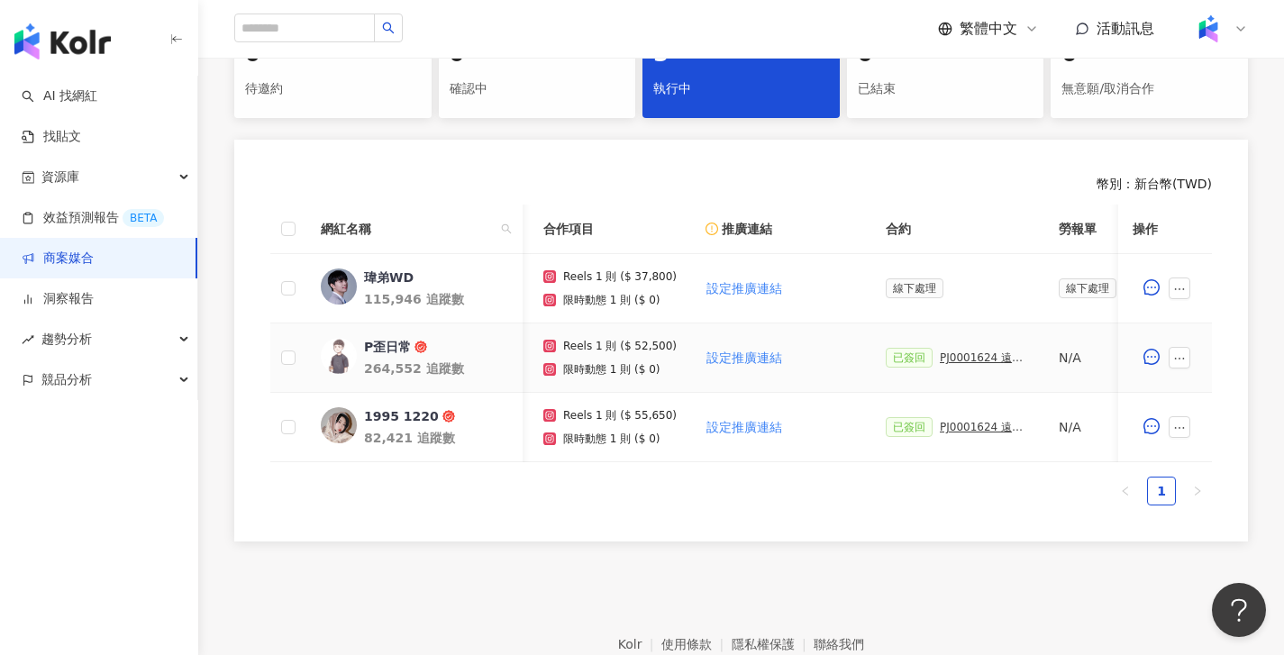
click at [993, 356] on div "PJ0001624 遠傳電信_2025Q3_KOL專案_活動確認單" at bounding box center [985, 357] width 90 height 13
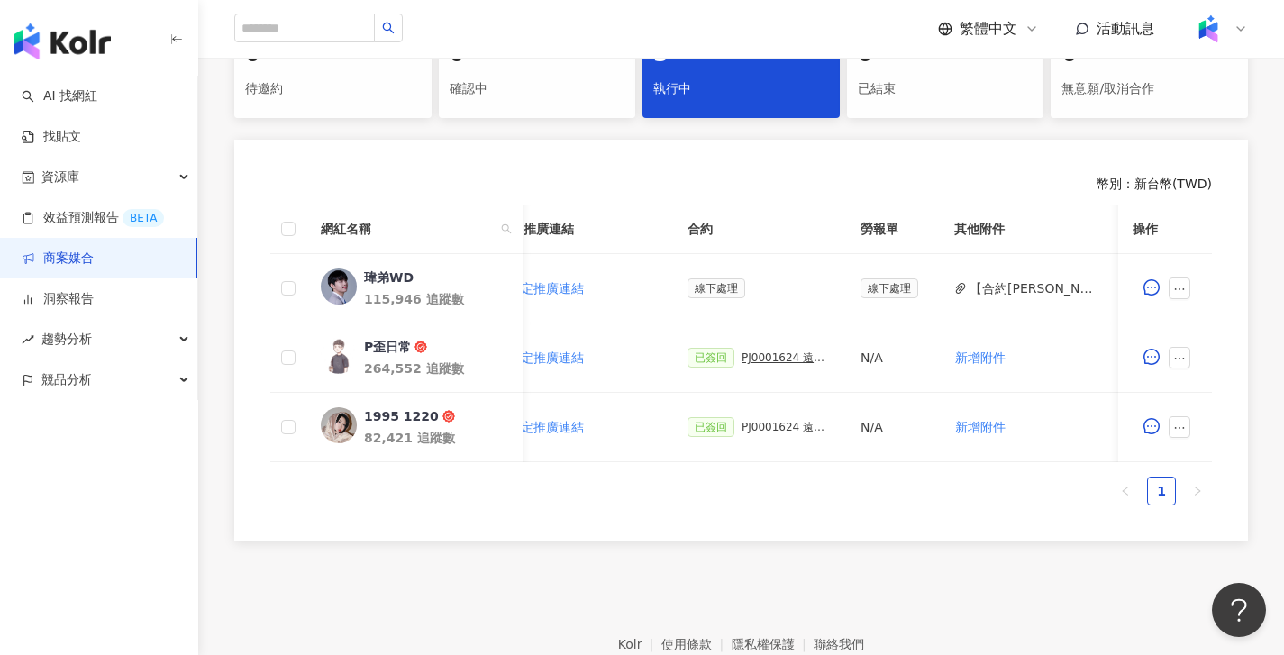
scroll to position [0, 433]
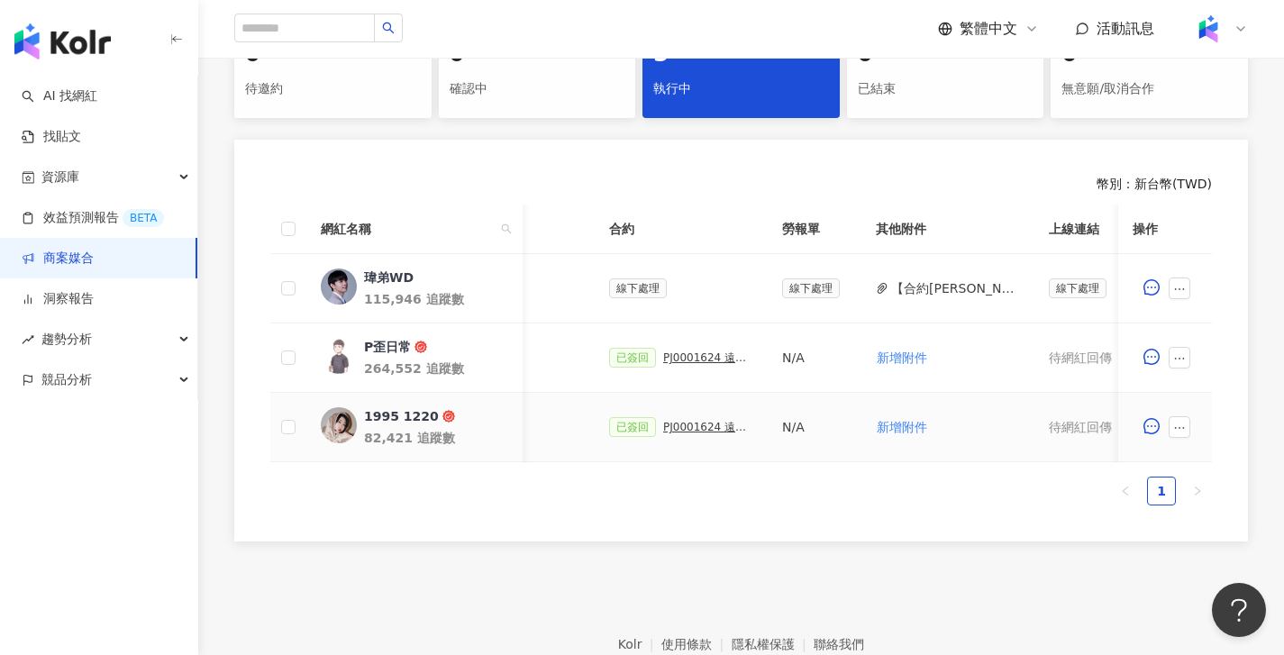
click at [715, 428] on div "PJ0001624 遠傳電信_2025Q3_KOL專案_活動確認單" at bounding box center [708, 427] width 90 height 13
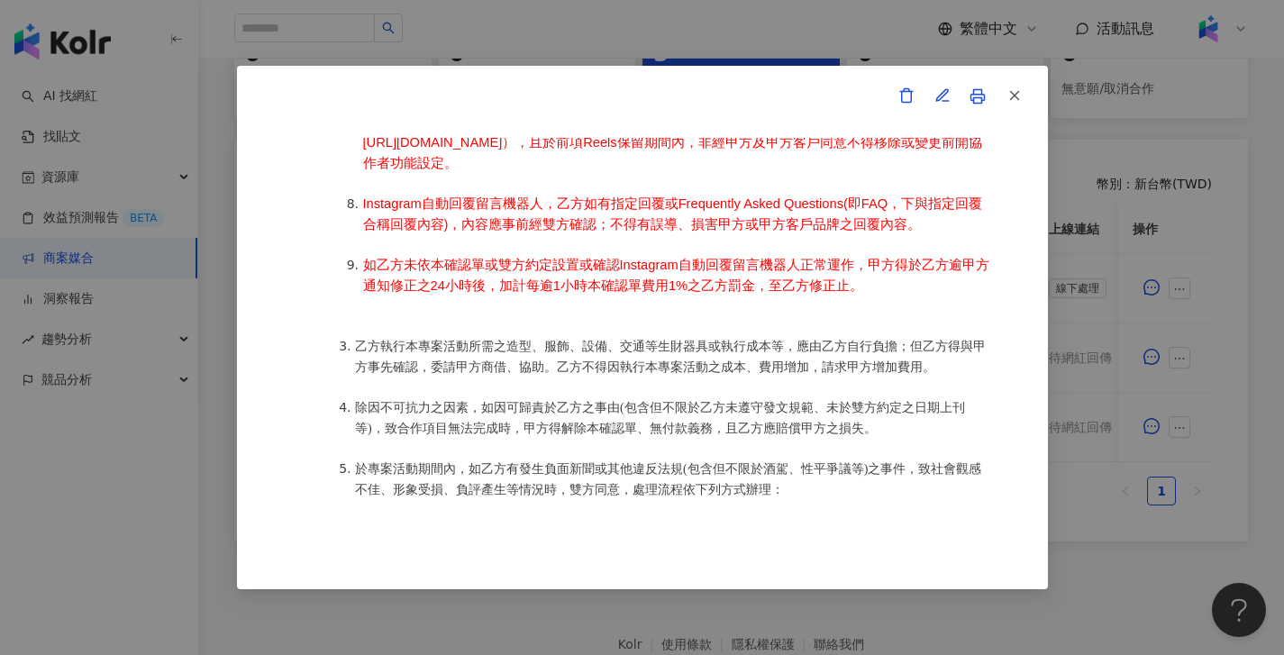
scroll to position [1332, 0]
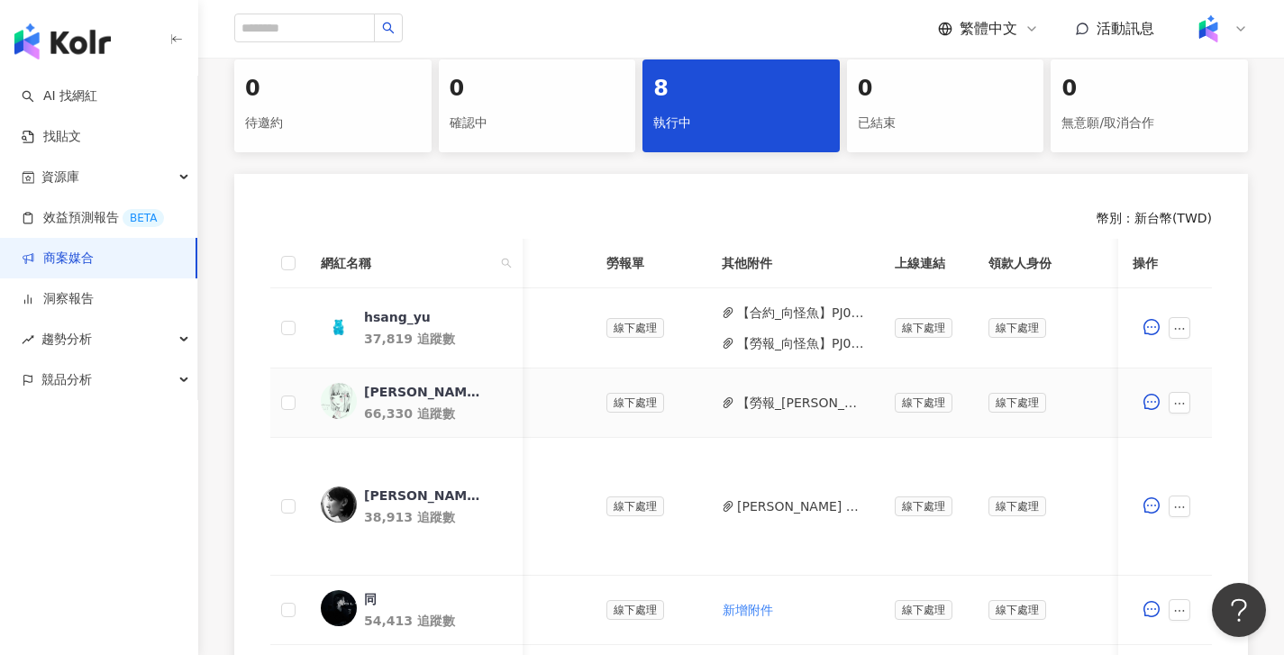
scroll to position [0, 609]
click at [1170, 405] on button "button" at bounding box center [1180, 403] width 22 height 22
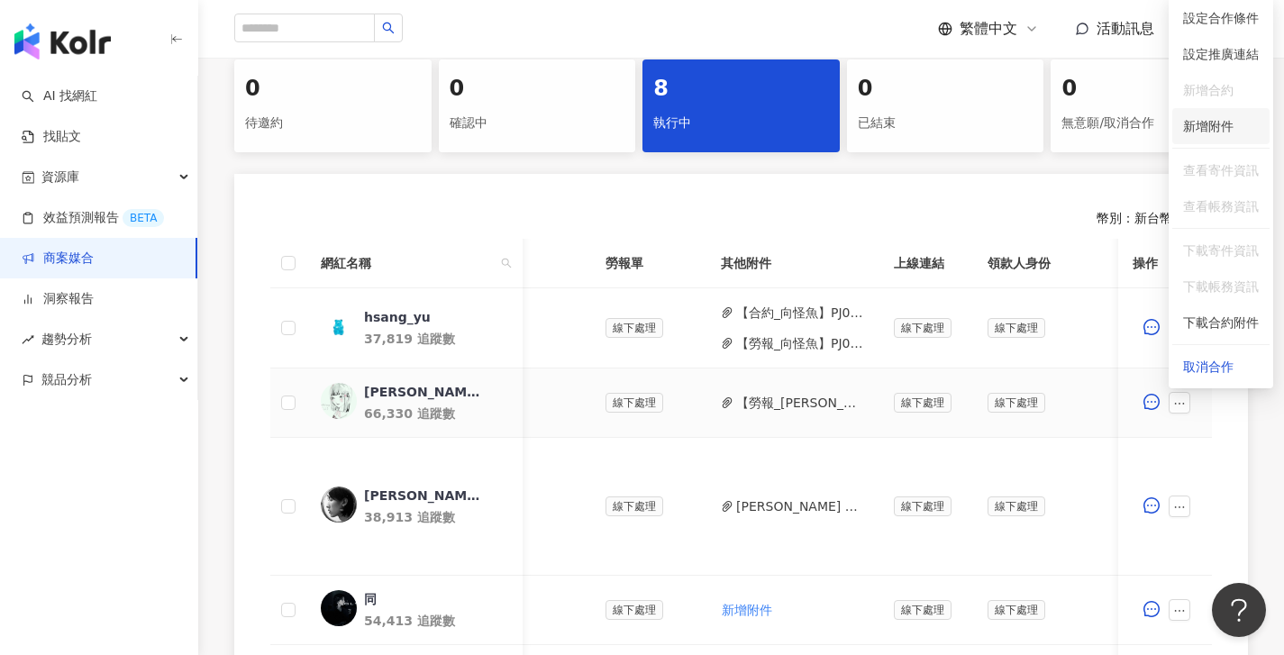
click at [1224, 123] on span "新增附件" at bounding box center [1208, 126] width 50 height 14
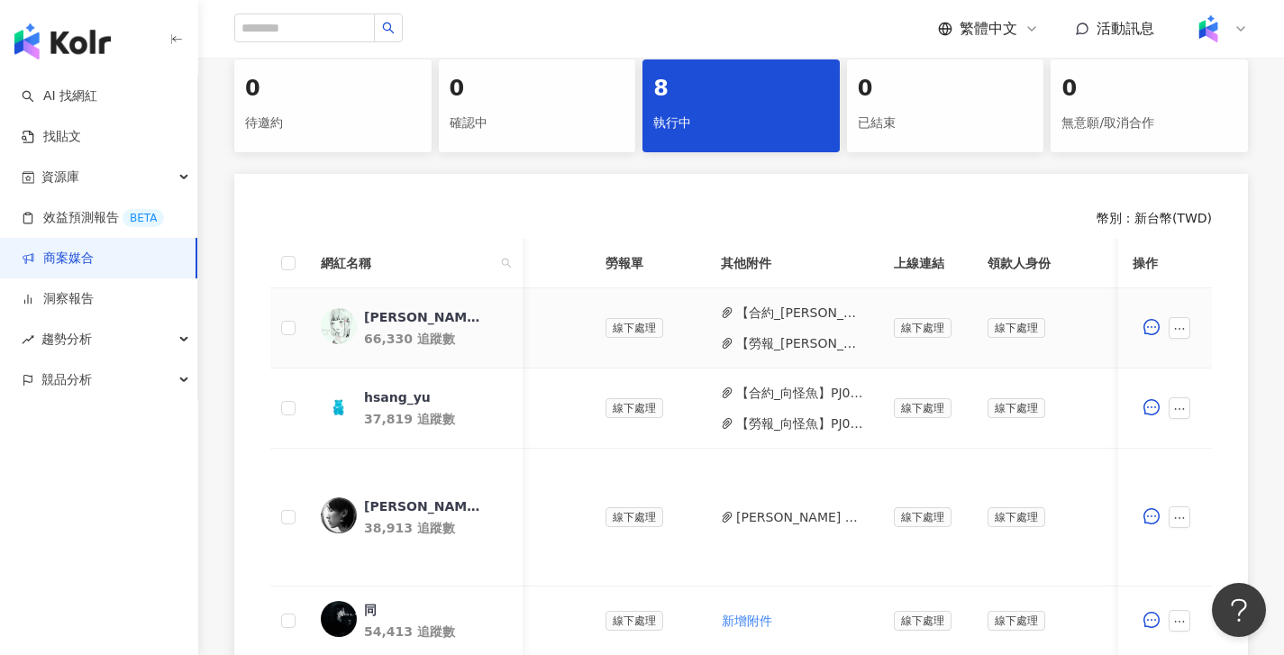
click at [830, 343] on button "【勞報_韓鈺】PJ0001653 國祥貿易Nikon_202508.pdf" at bounding box center [800, 343] width 129 height 20
click at [848, 306] on button "【合約_韓鈺】PJ0001653 國祥貿易Nikon_202508_KOL.pdf" at bounding box center [800, 313] width 129 height 20
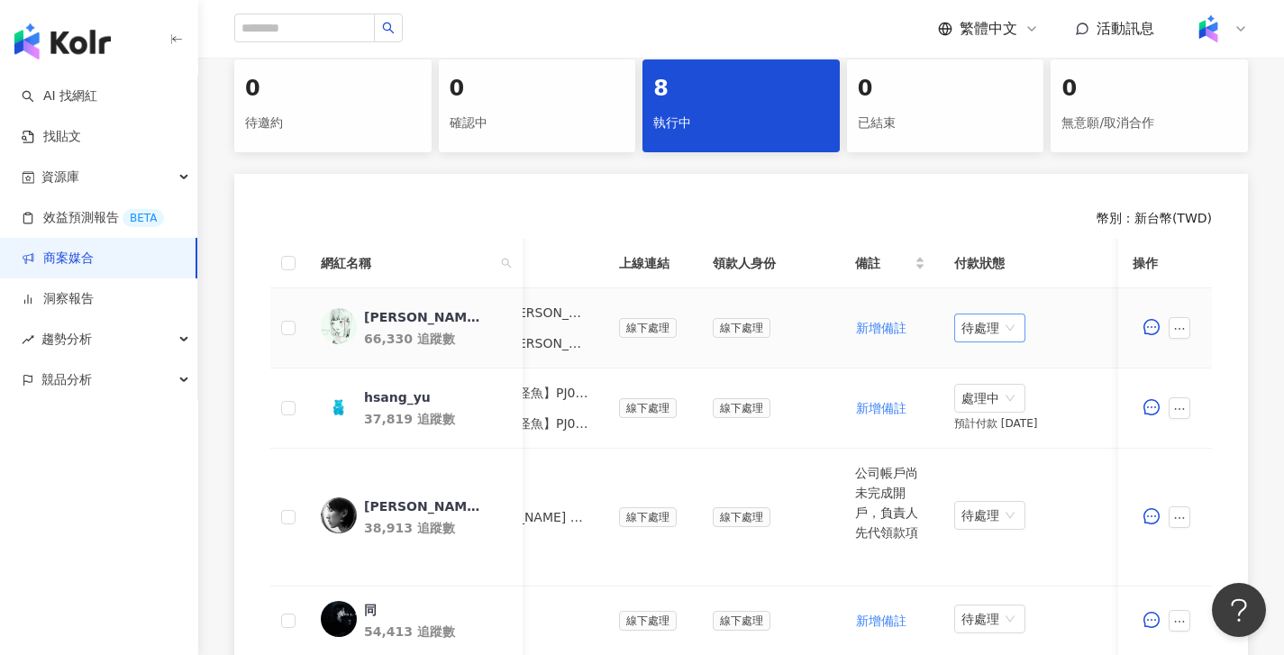
click at [985, 331] on span "待處理" at bounding box center [989, 327] width 57 height 27
click at [991, 394] on div "處理中" at bounding box center [992, 396] width 50 height 20
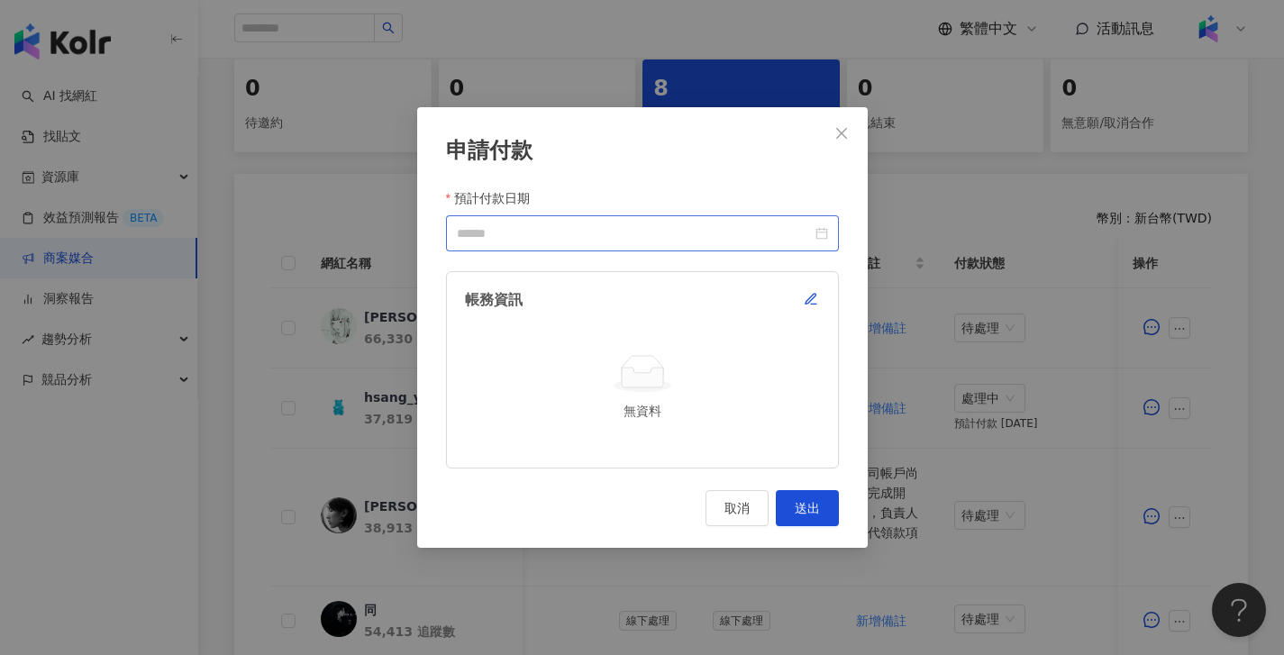
click at [749, 248] on div at bounding box center [642, 233] width 393 height 36
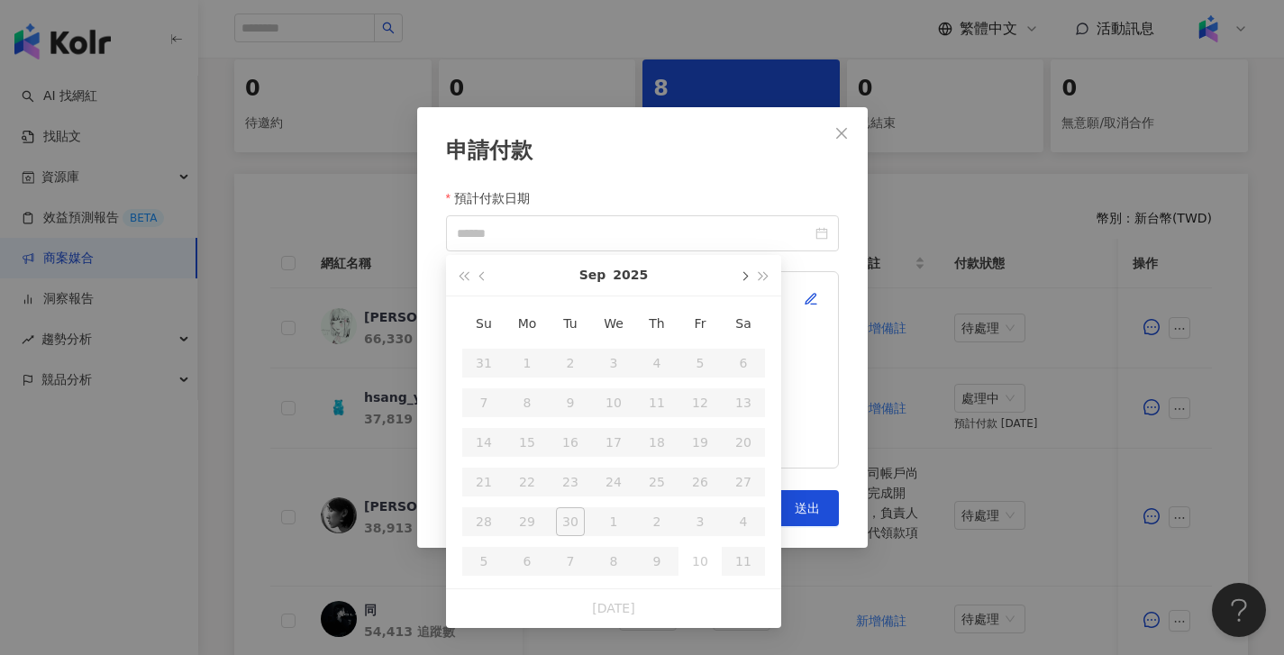
click at [741, 274] on span "button" at bounding box center [743, 276] width 9 height 9
click at [737, 278] on button "button" at bounding box center [743, 275] width 20 height 41
type input "**********"
click at [532, 523] on div "24" at bounding box center [527, 521] width 29 height 29
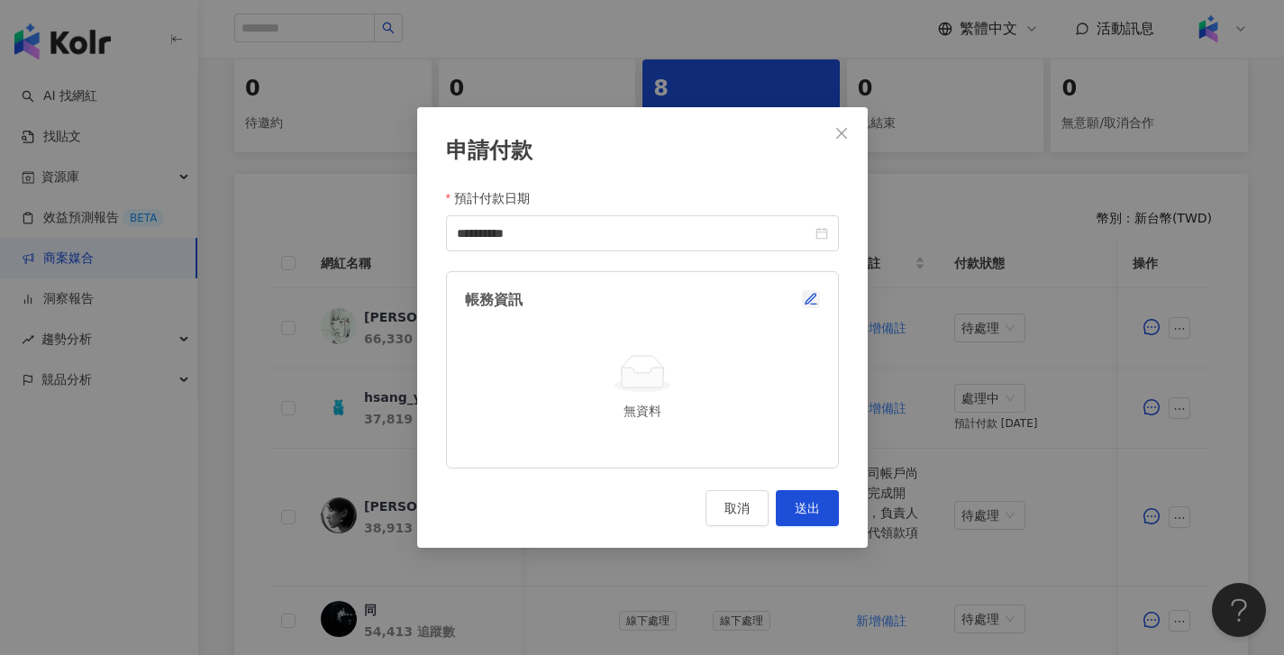
click at [820, 297] on div "帳務資訊 無資料" at bounding box center [642, 369] width 393 height 197
click at [815, 296] on icon "button" at bounding box center [811, 299] width 14 height 14
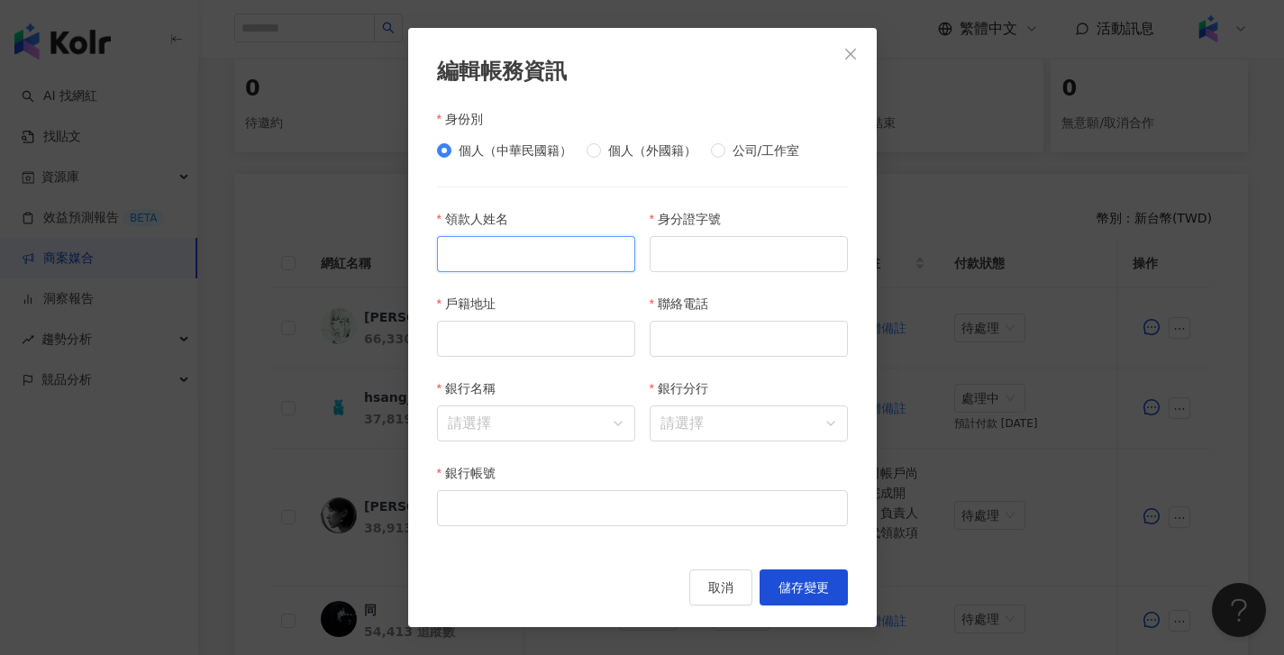
click at [551, 257] on input "領款人姓名" at bounding box center [536, 254] width 198 height 36
paste input "***"
type input "***"
click at [772, 236] on input "身分證字號" at bounding box center [749, 254] width 198 height 36
paste input "**********"
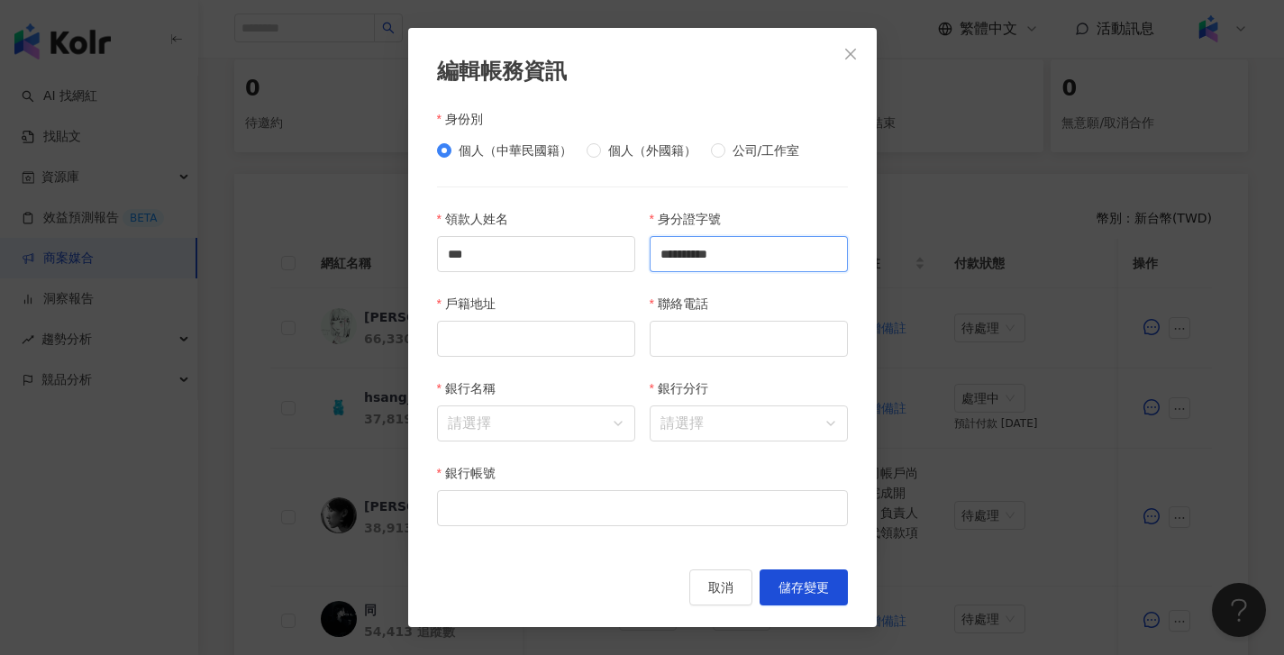
type input "**********"
click at [531, 332] on input "戶籍地址" at bounding box center [536, 339] width 198 height 36
paste input "**********"
type input "**********"
click at [743, 334] on input "聯絡電話" at bounding box center [749, 339] width 198 height 36
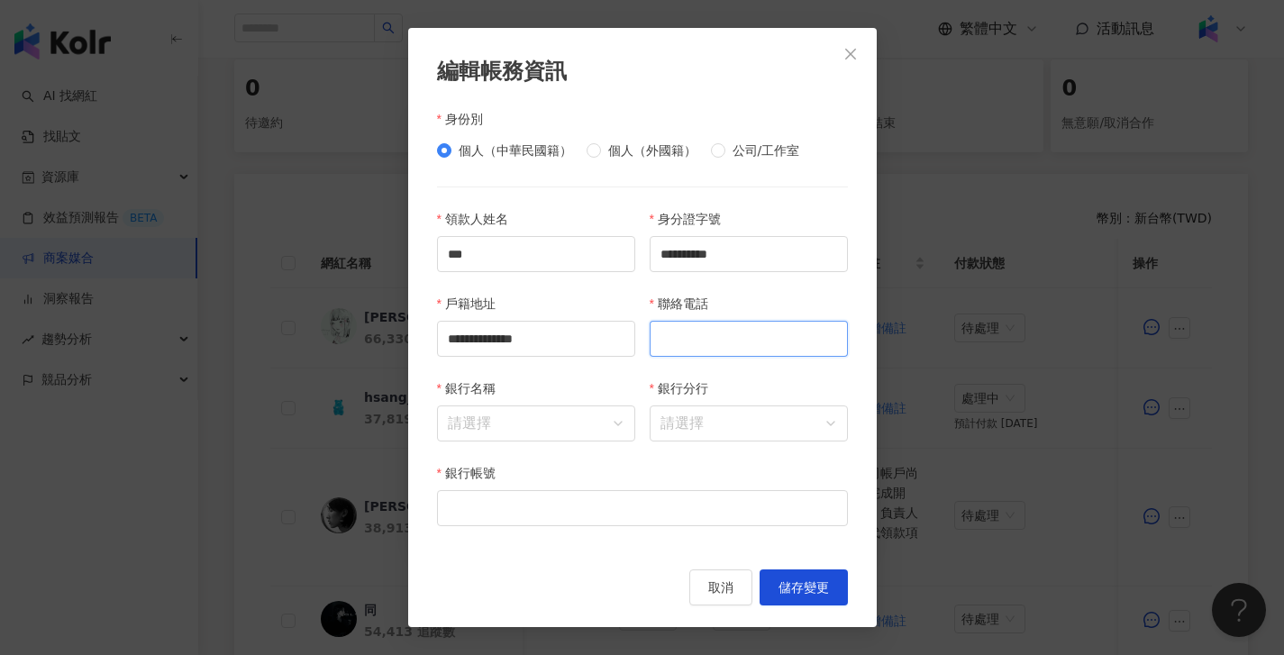
paste input "**********"
type input "**********"
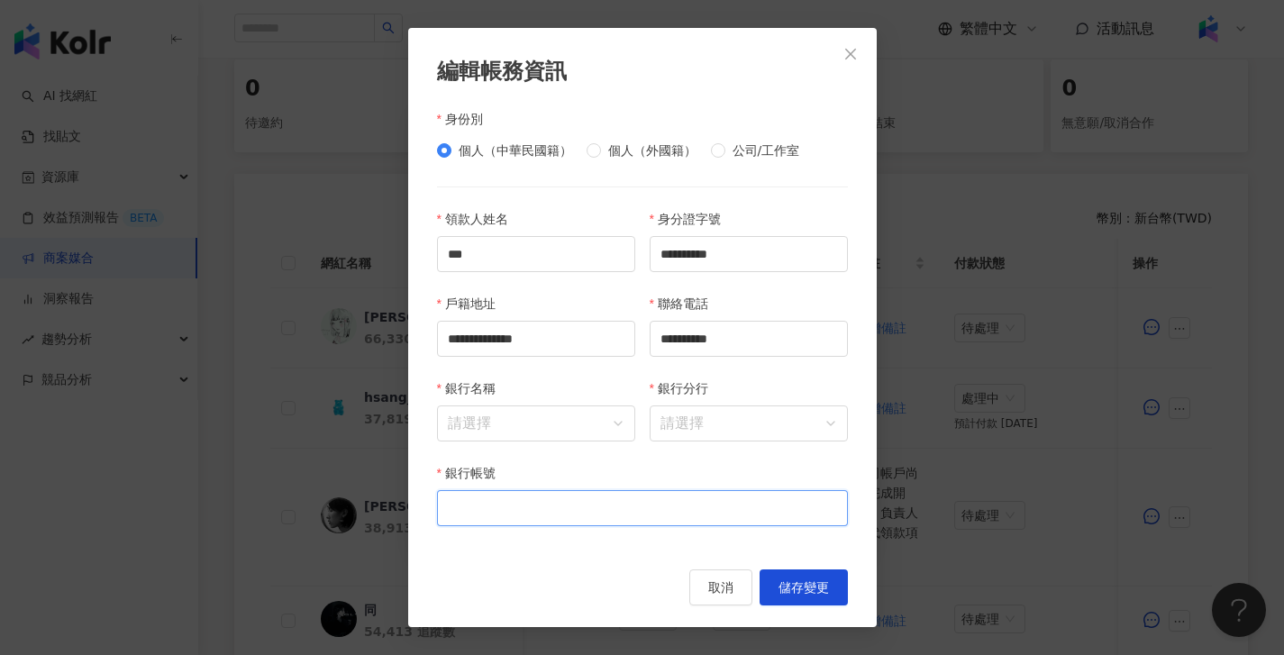
click at [563, 505] on input "銀行帳號" at bounding box center [642, 508] width 411 height 36
paste input "**********"
type input "**********"
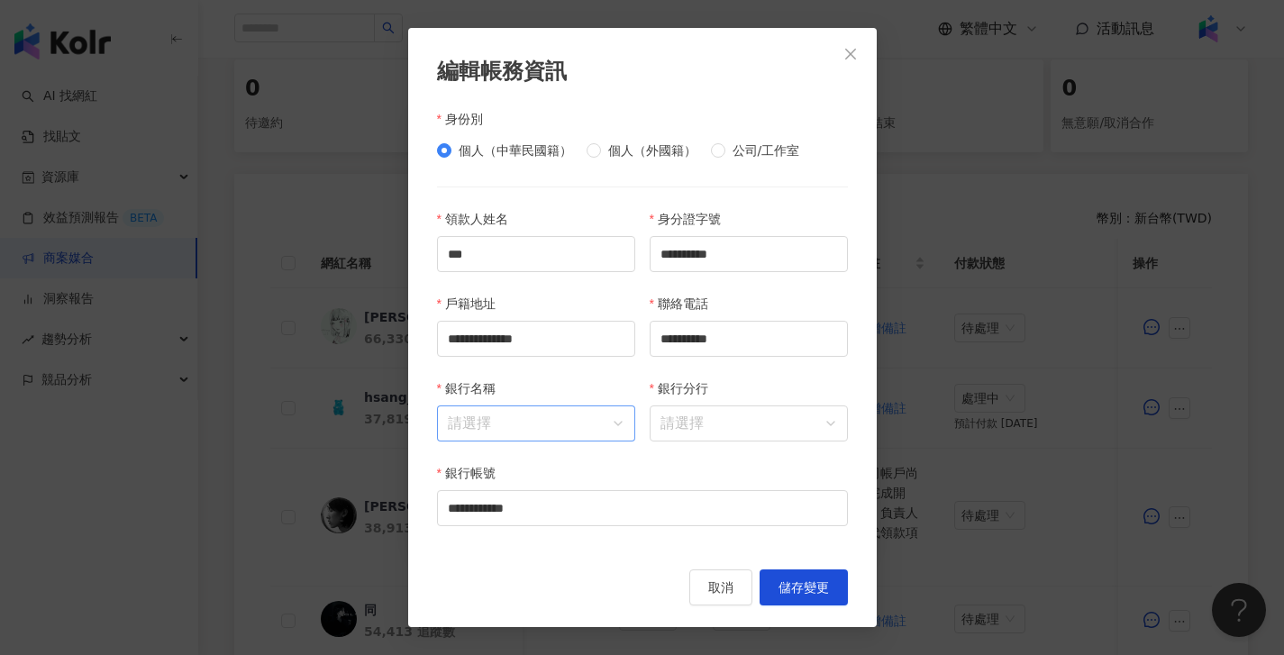
click at [530, 433] on input "銀行名稱" at bounding box center [536, 423] width 177 height 34
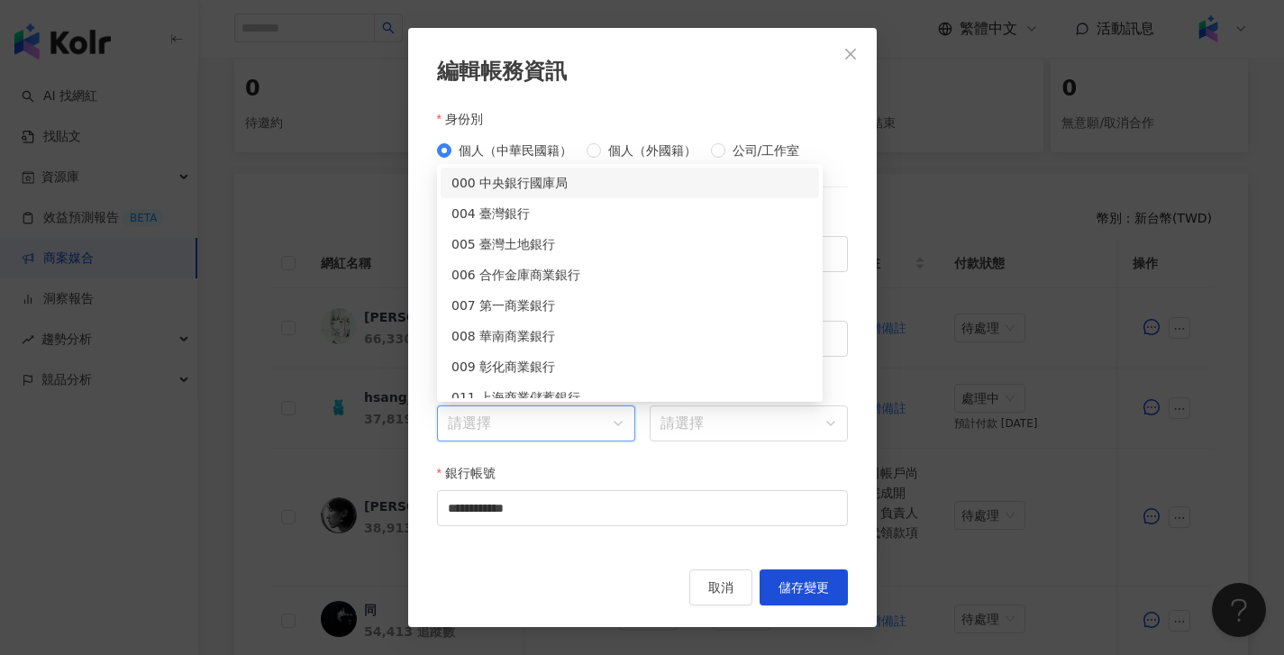
paste input "****"
type input "****"
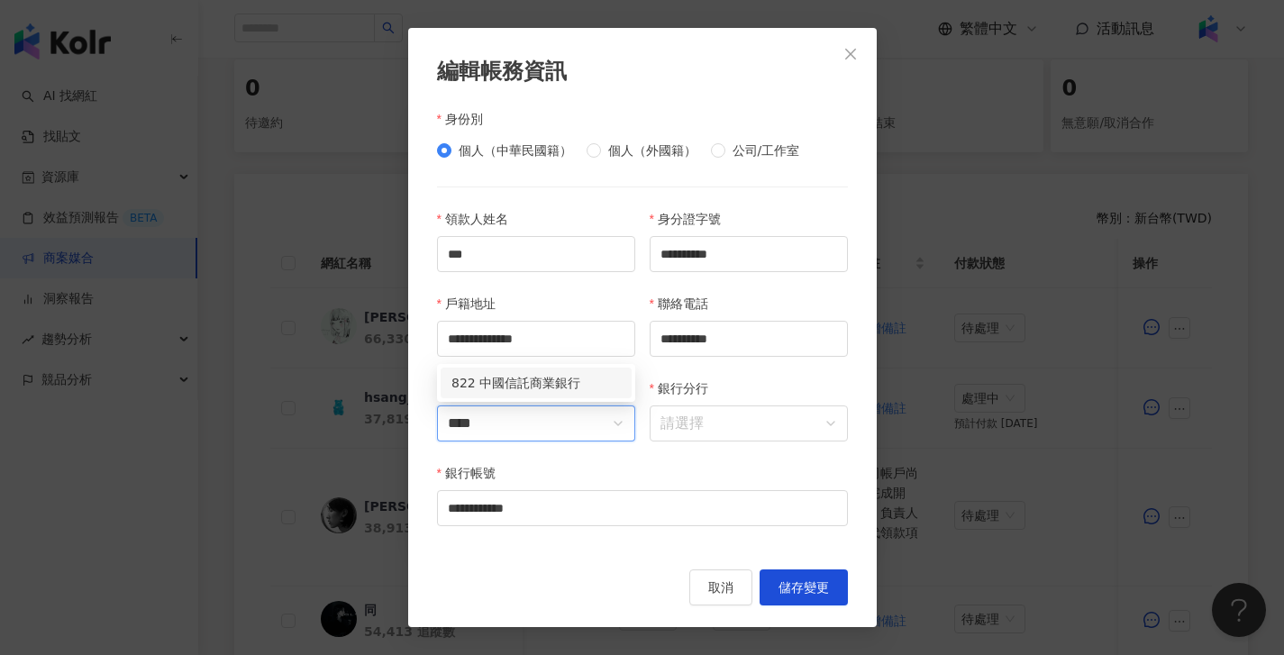
click at [541, 383] on div "822 中國信託商業銀行" at bounding box center [535, 383] width 169 height 20
click at [700, 436] on input "銀行分行" at bounding box center [748, 423] width 177 height 34
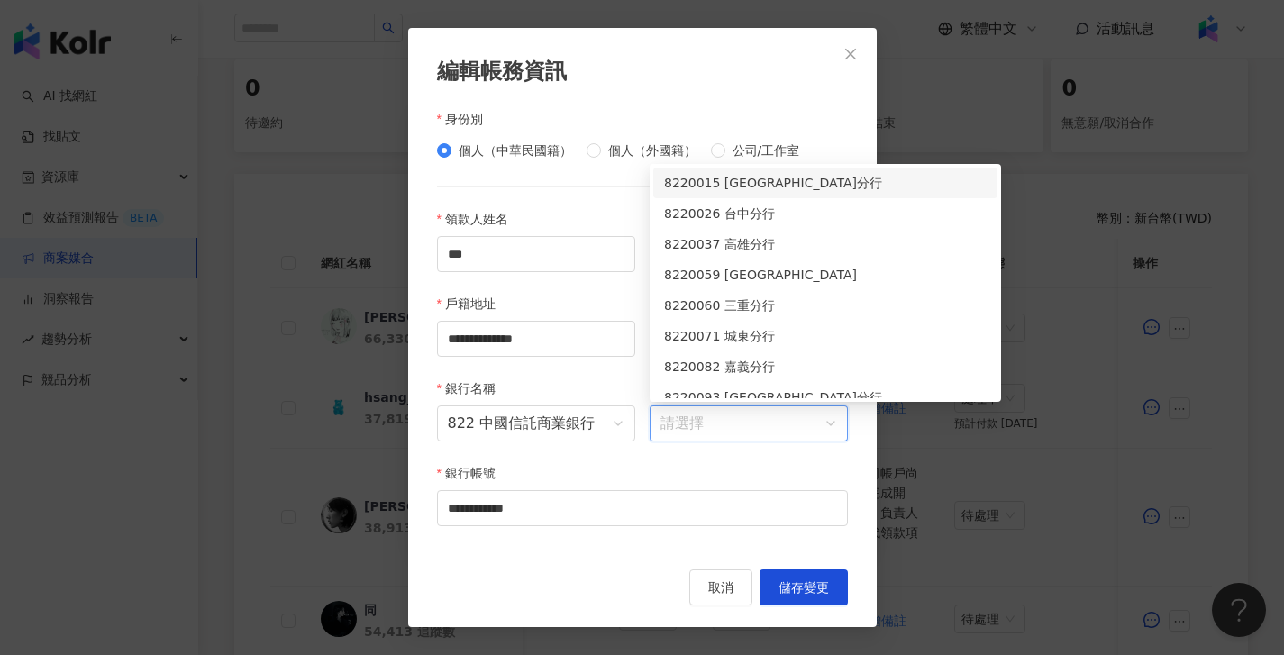
paste input "***"
type input "***"
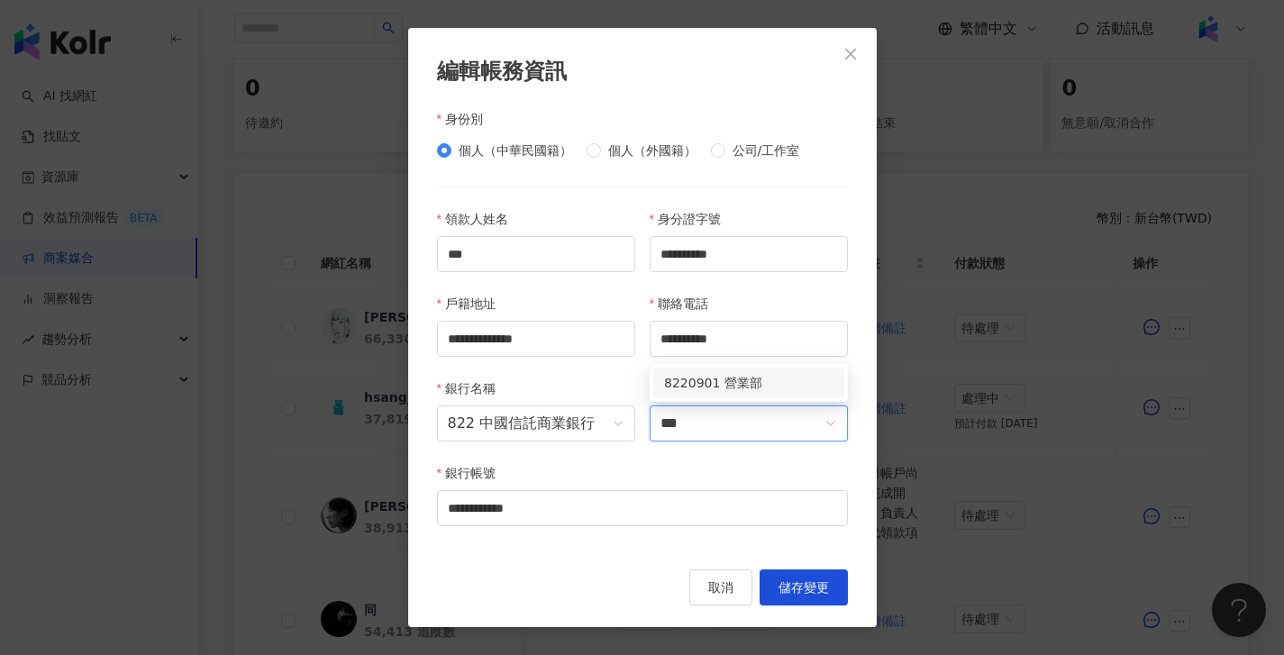
click at [714, 396] on div "8220901 營業部" at bounding box center [748, 383] width 191 height 31
click at [589, 573] on div "取消 儲存變更" at bounding box center [642, 587] width 411 height 36
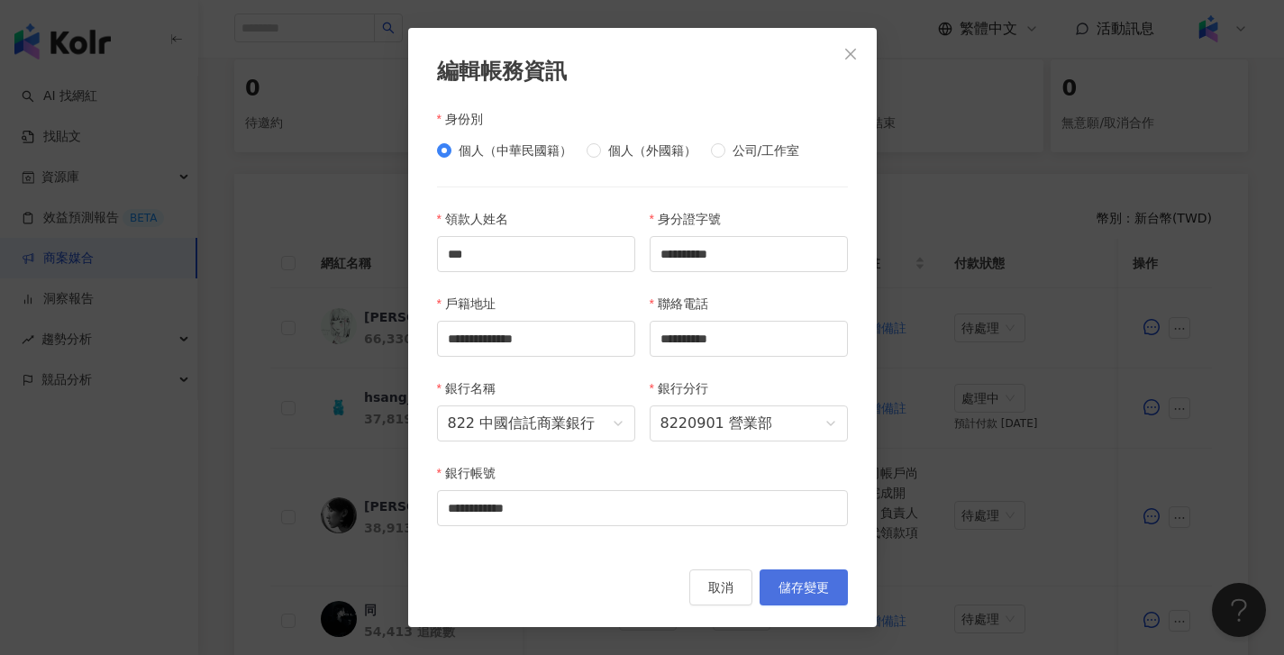
click at [785, 583] on span "儲存變更" at bounding box center [804, 587] width 50 height 14
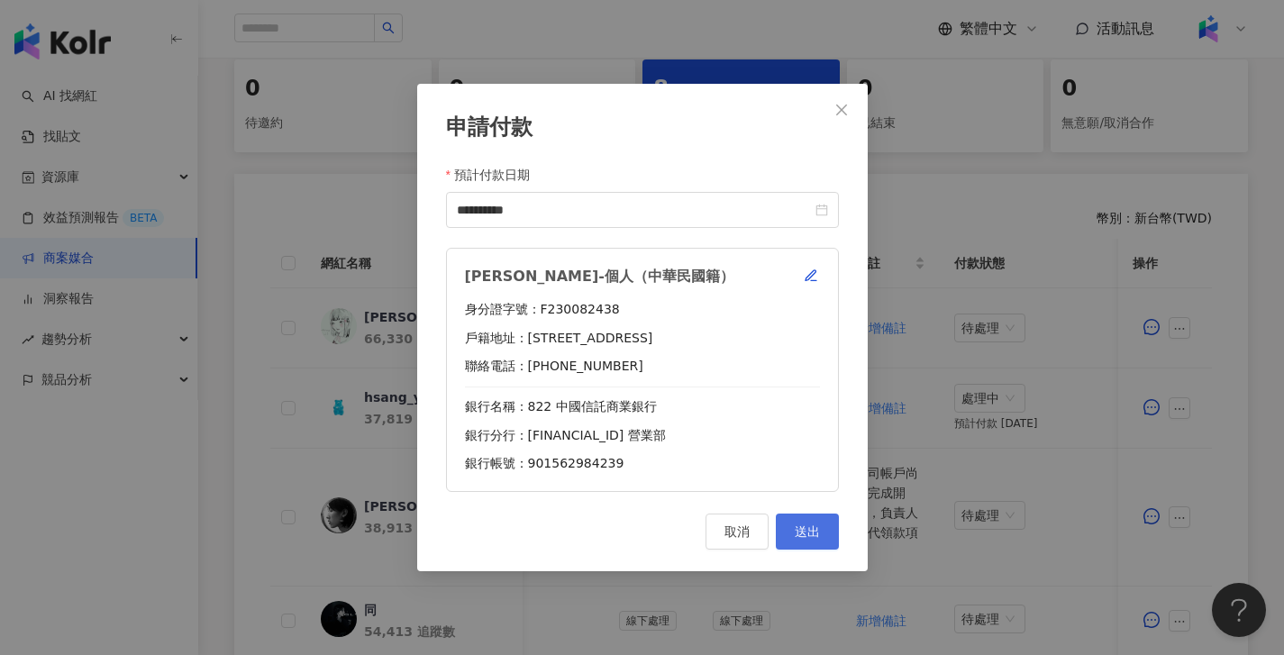
click at [818, 538] on span "送出" at bounding box center [807, 531] width 25 height 14
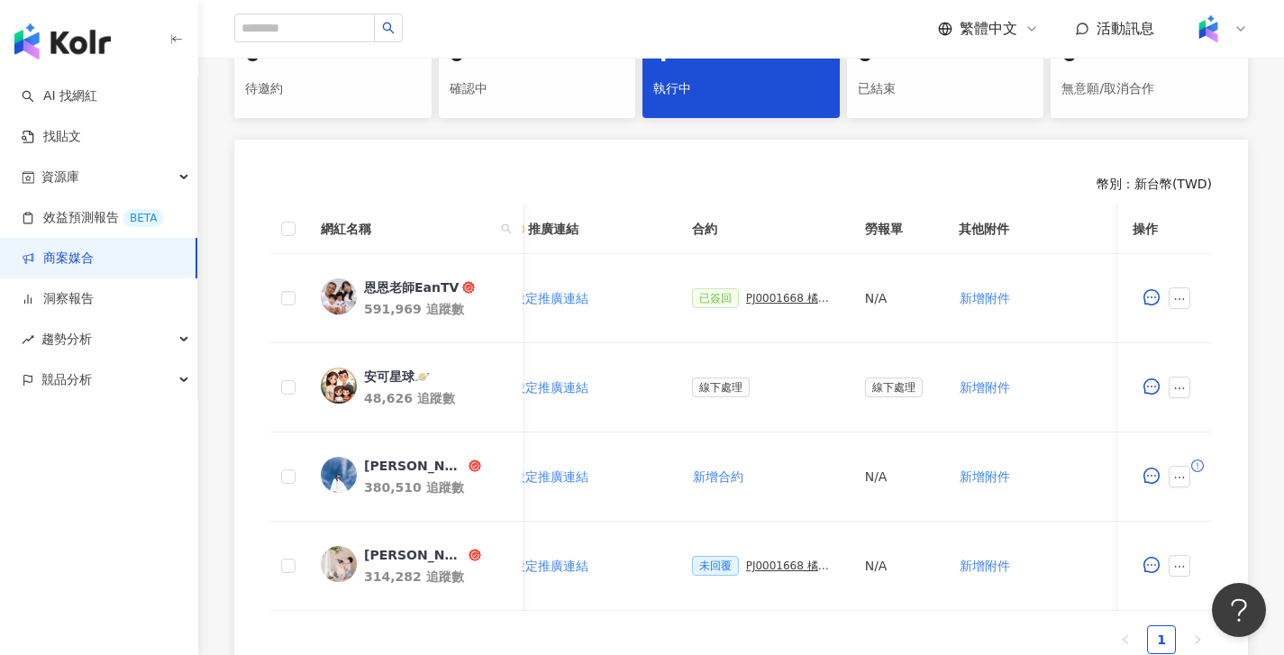
scroll to position [0, 578]
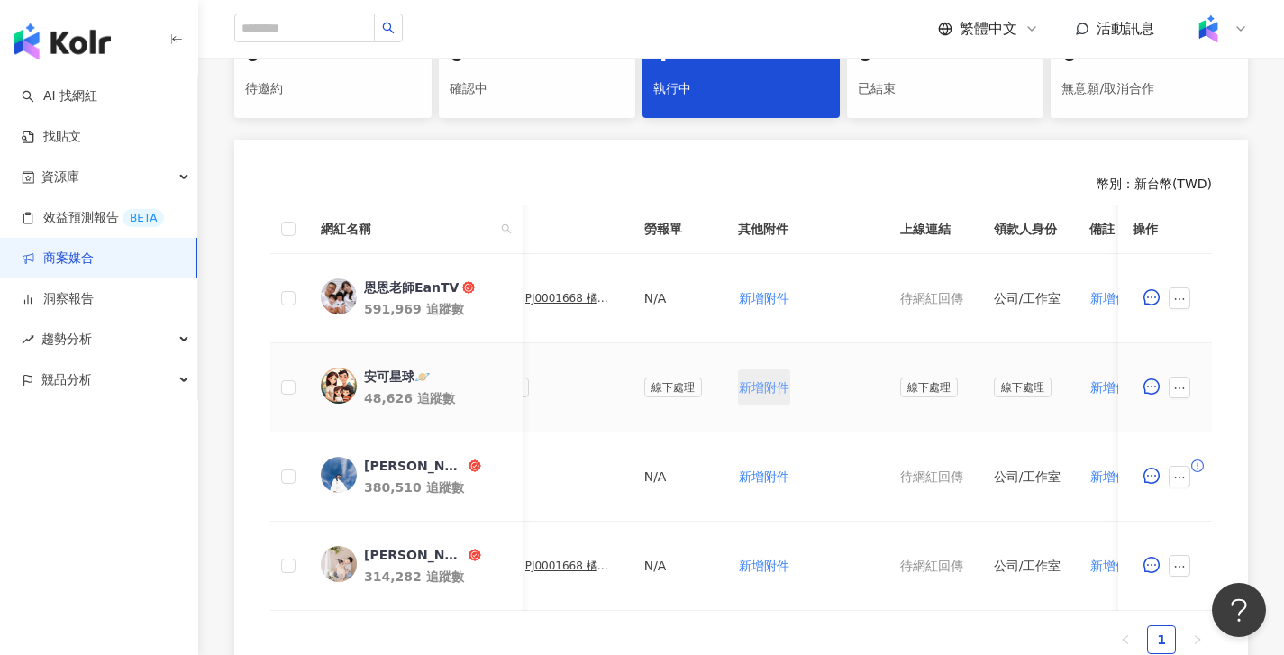
click at [769, 380] on span "新增附件" at bounding box center [764, 387] width 50 height 14
